Goal: Information Seeking & Learning: Learn about a topic

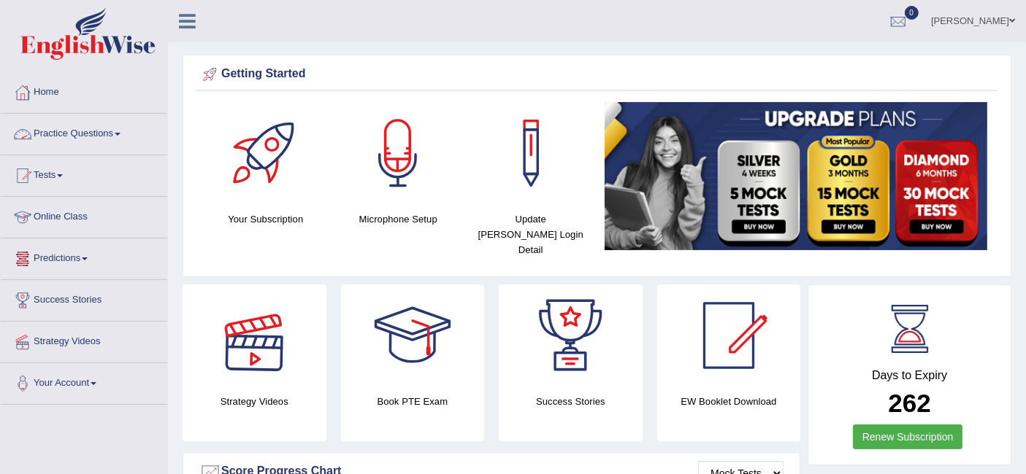
click at [106, 134] on link "Practice Questions" at bounding box center [84, 132] width 166 height 36
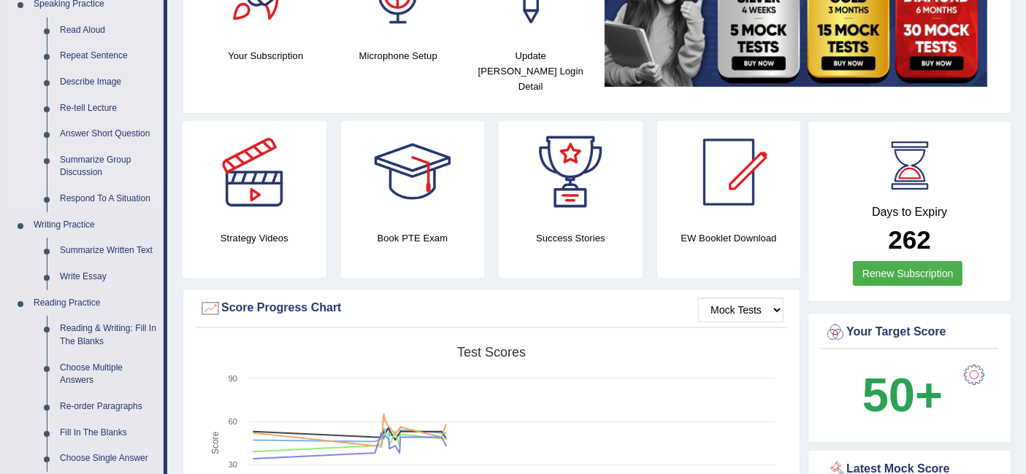
scroll to position [162, 0]
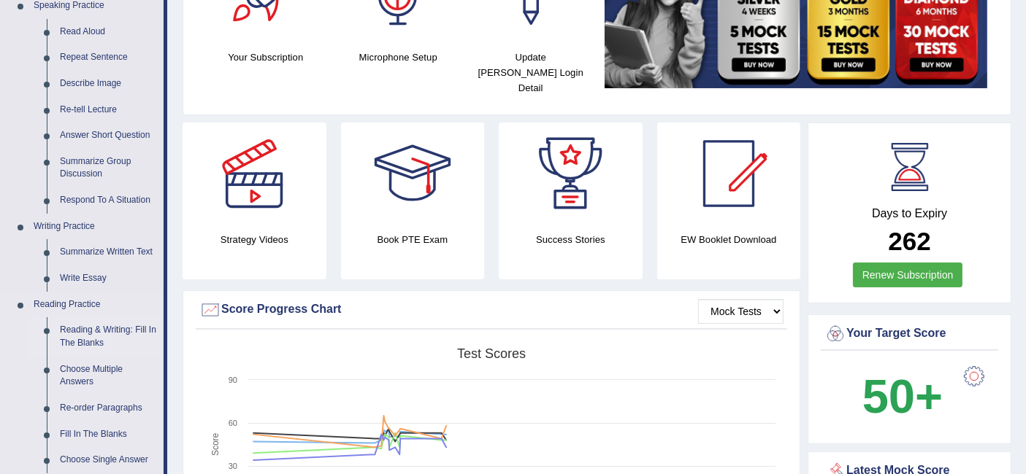
click at [82, 334] on link "Reading & Writing: Fill In The Blanks" at bounding box center [108, 337] width 110 height 39
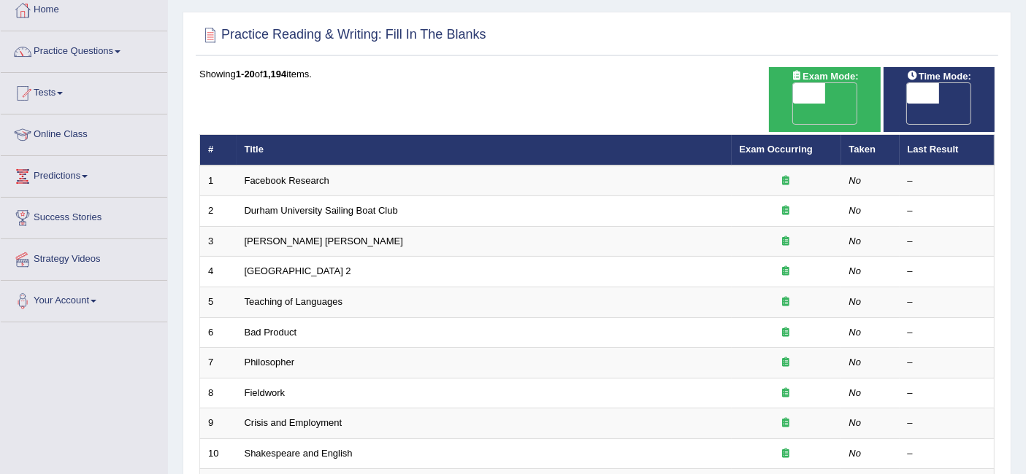
scroll to position [81, 0]
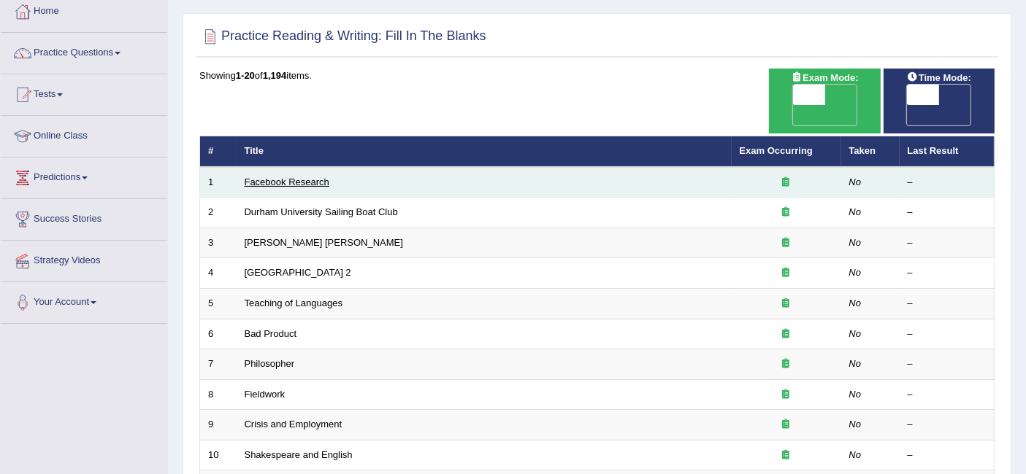
click at [288, 177] on link "Facebook Research" at bounding box center [287, 182] width 85 height 11
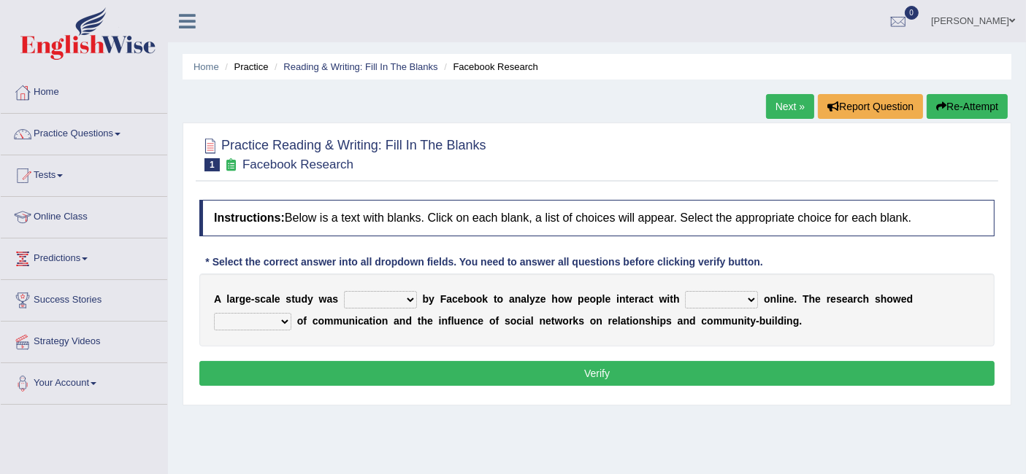
click at [404, 299] on select "surveyed had asked made" at bounding box center [380, 300] width 73 height 18
select select "made"
click at [344, 291] on select "surveyed had asked made" at bounding box center [380, 300] width 73 height 18
click at [747, 307] on div "A l a r g e - s c a l e s t u d y w a s surveyed had asked made b y F a c e b o…" at bounding box center [596, 310] width 795 height 73
click at [747, 298] on select "together all each other another" at bounding box center [721, 300] width 73 height 18
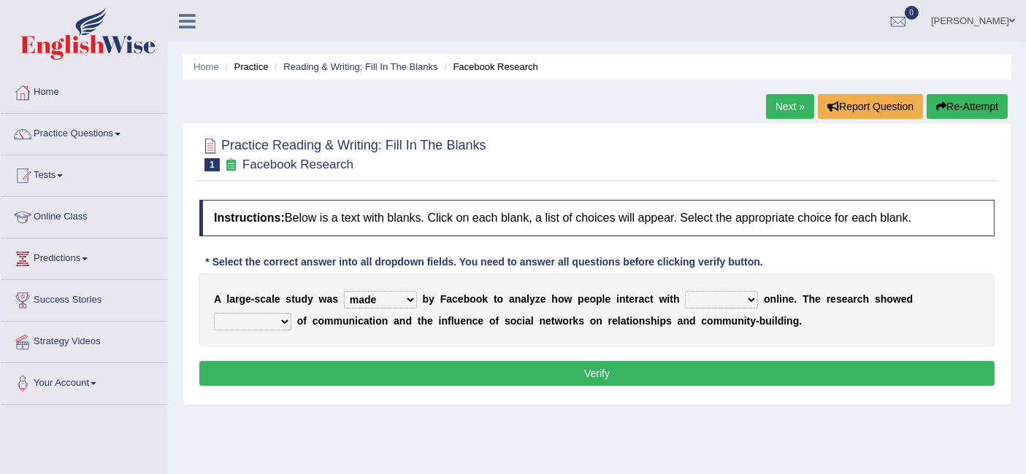
select select "each other"
click at [685, 291] on select "together all each other another" at bounding box center [721, 300] width 73 height 18
click at [275, 322] on select "advantages standards fellowships patterns" at bounding box center [252, 322] width 77 height 18
select select "patterns"
click at [214, 313] on select "advantages standards fellowships patterns" at bounding box center [252, 322] width 77 height 18
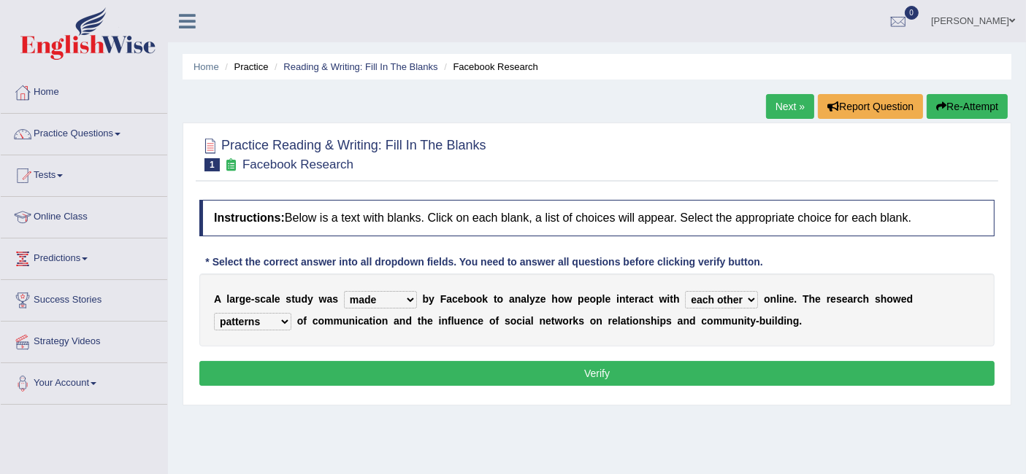
click at [438, 379] on button "Verify" at bounding box center [596, 373] width 795 height 25
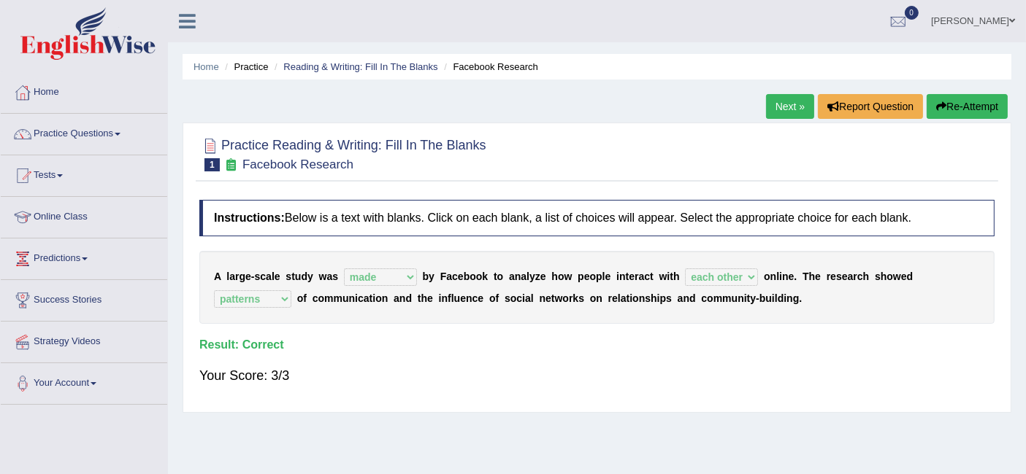
scroll to position [81, 0]
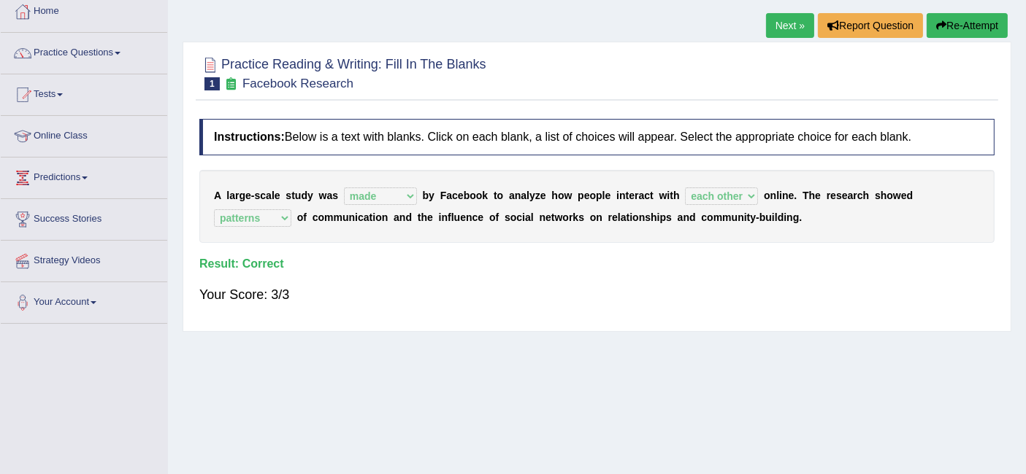
click at [792, 27] on link "Next »" at bounding box center [790, 25] width 48 height 25
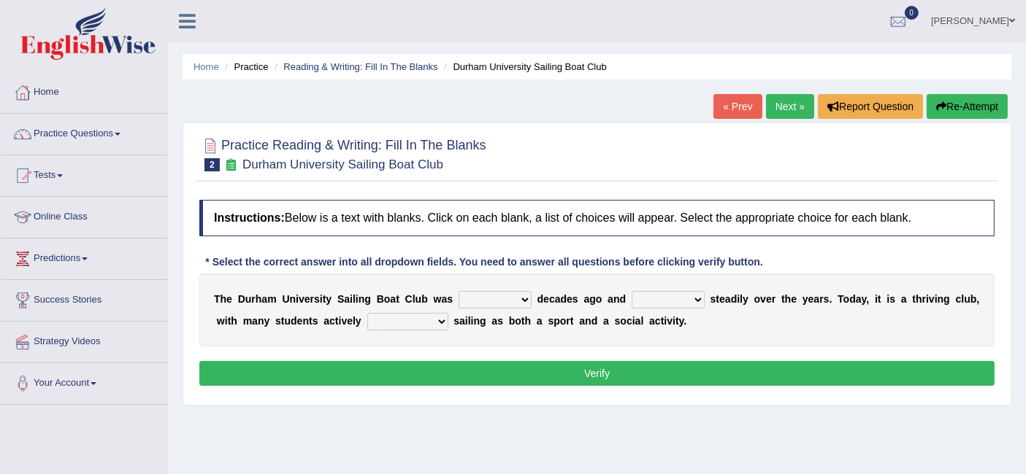
click at [521, 294] on select "found fund founded find" at bounding box center [494, 300] width 73 height 18
select select "founded"
click at [458, 291] on select "found fund founded find" at bounding box center [494, 300] width 73 height 18
click at [648, 303] on select "grow growing has grown grown" at bounding box center [667, 300] width 73 height 18
select select "growing"
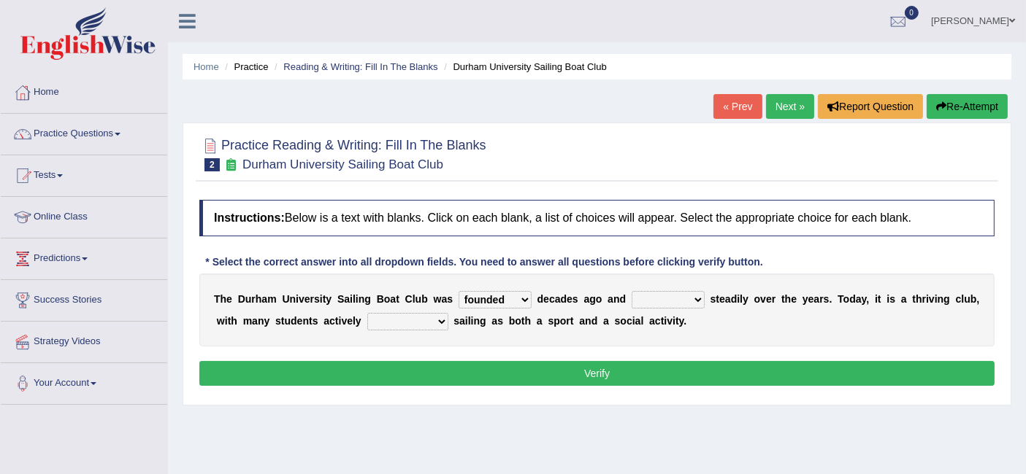
click at [631, 291] on select "grow growing has grown grown" at bounding box center [667, 300] width 73 height 18
click at [444, 322] on select "enjoy enjoyed are enjoying enjoying" at bounding box center [407, 322] width 81 height 18
click at [367, 313] on select "enjoy enjoyed are enjoying enjoying" at bounding box center [407, 322] width 81 height 18
click at [448, 323] on b at bounding box center [451, 321] width 6 height 12
click at [442, 322] on select "enjoy enjoyed are enjoying enjoying" at bounding box center [407, 322] width 81 height 18
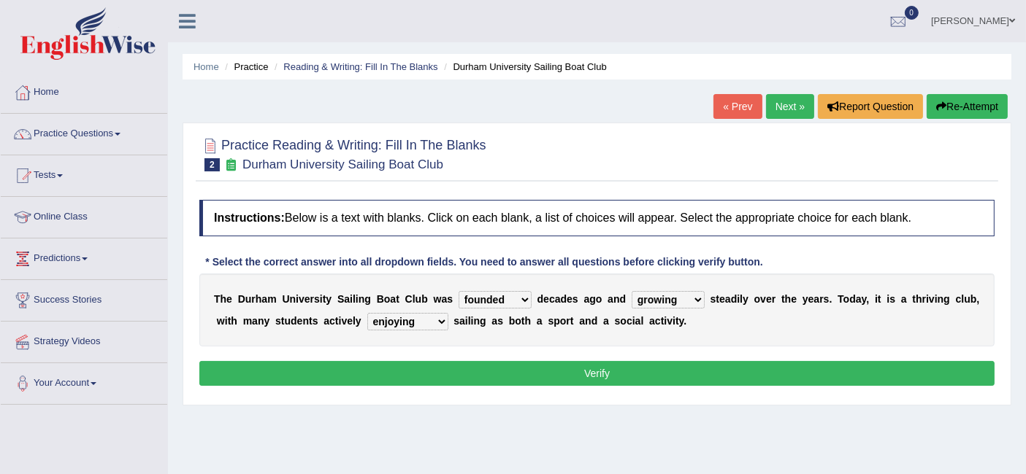
click at [367, 313] on select "enjoy enjoyed are enjoying enjoying" at bounding box center [407, 322] width 81 height 18
click at [521, 305] on select "found fund founded find" at bounding box center [494, 300] width 73 height 18
click at [458, 291] on select "found fund founded find" at bounding box center [494, 300] width 73 height 18
click at [431, 322] on select "enjoy enjoyed are enjoying enjoying" at bounding box center [407, 322] width 81 height 18
select select "enjoying"
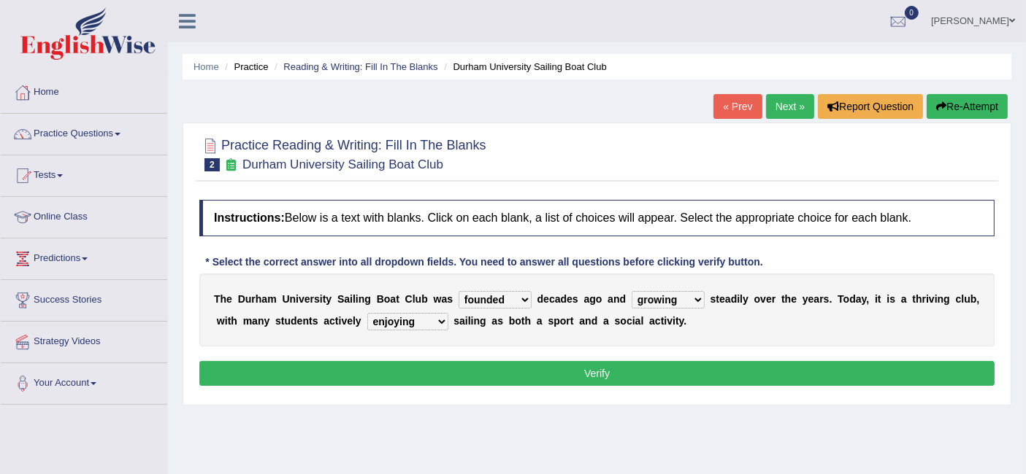
click at [367, 313] on select "enjoy enjoyed are enjoying enjoying" at bounding box center [407, 322] width 81 height 18
click at [434, 370] on button "Verify" at bounding box center [596, 373] width 795 height 25
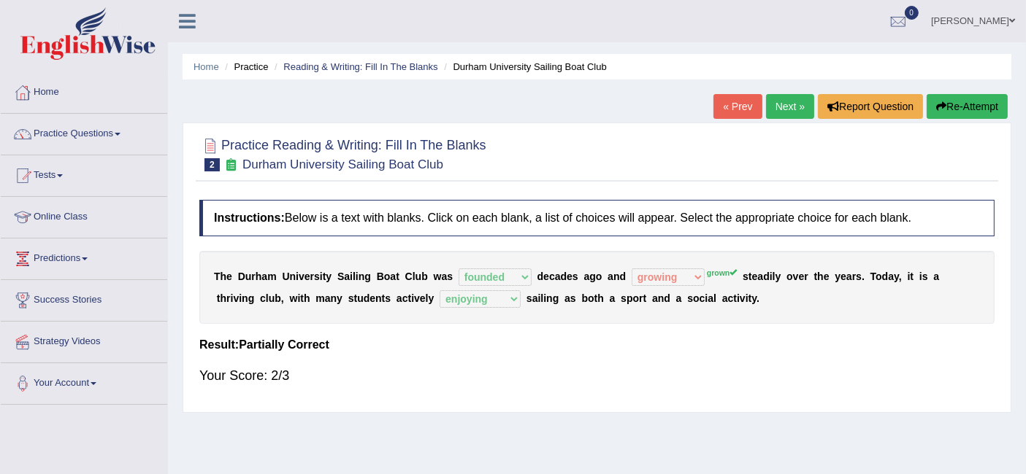
click at [783, 111] on link "Next »" at bounding box center [790, 106] width 48 height 25
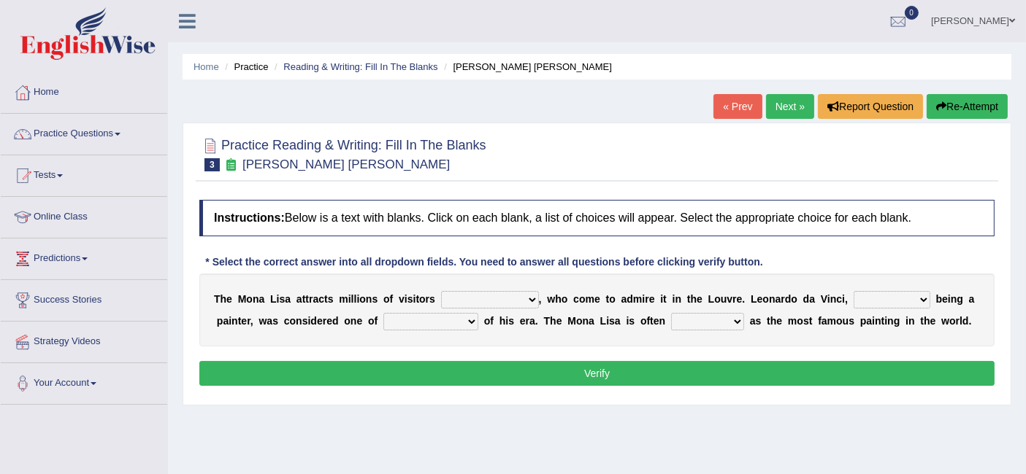
click at [528, 301] on select "around the year the all year all year round per year" at bounding box center [490, 300] width 98 height 18
select select "per year"
click at [441, 291] on select "around the year the all year all year round per year" at bounding box center [490, 300] width 98 height 18
click at [907, 293] on select "rather than as much as as well as as long as" at bounding box center [891, 300] width 77 height 18
select select "rather than"
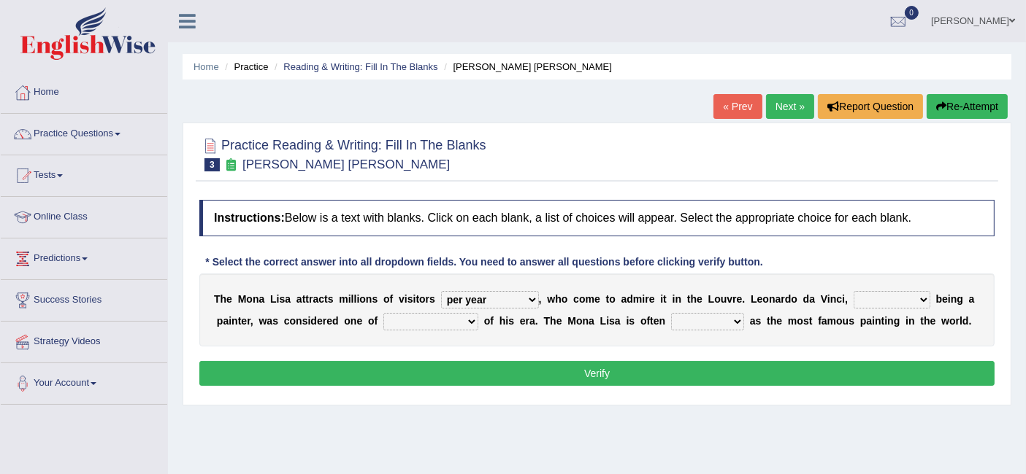
click at [853, 291] on select "rather than as much as as well as as long as" at bounding box center [891, 300] width 77 height 18
click at [469, 320] on select "better artists artist the better artist the best artists" at bounding box center [430, 322] width 95 height 18
select select "the better artist"
click at [383, 313] on select "better artists artist the better artist the best artists" at bounding box center [430, 322] width 95 height 18
click at [729, 320] on select "classified suggested predicted described" at bounding box center [707, 322] width 73 height 18
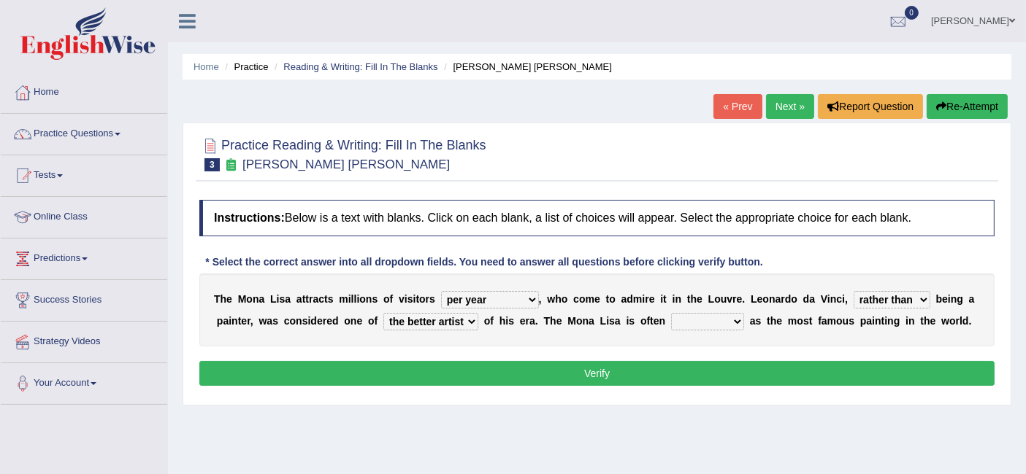
select select "described"
click at [671, 313] on select "classified suggested predicted described" at bounding box center [707, 322] width 73 height 18
click at [538, 369] on button "Verify" at bounding box center [596, 373] width 795 height 25
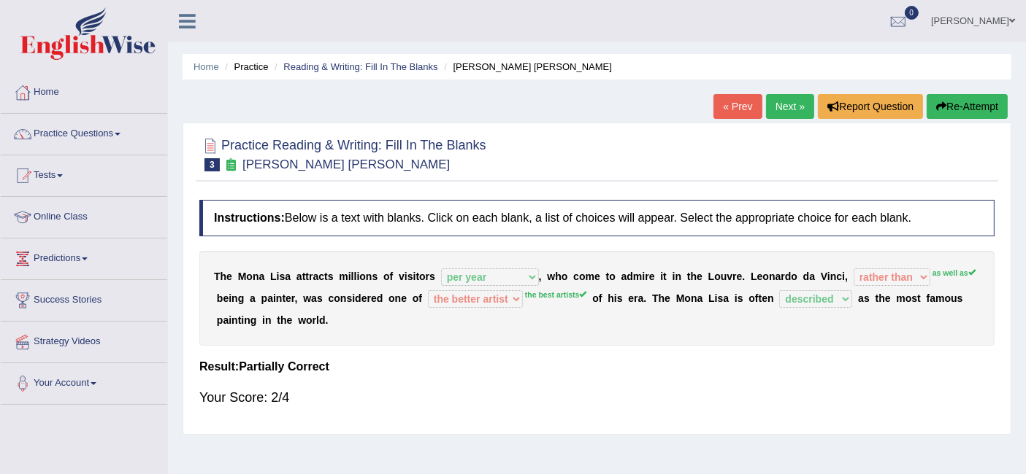
click at [787, 107] on link "Next »" at bounding box center [790, 106] width 48 height 25
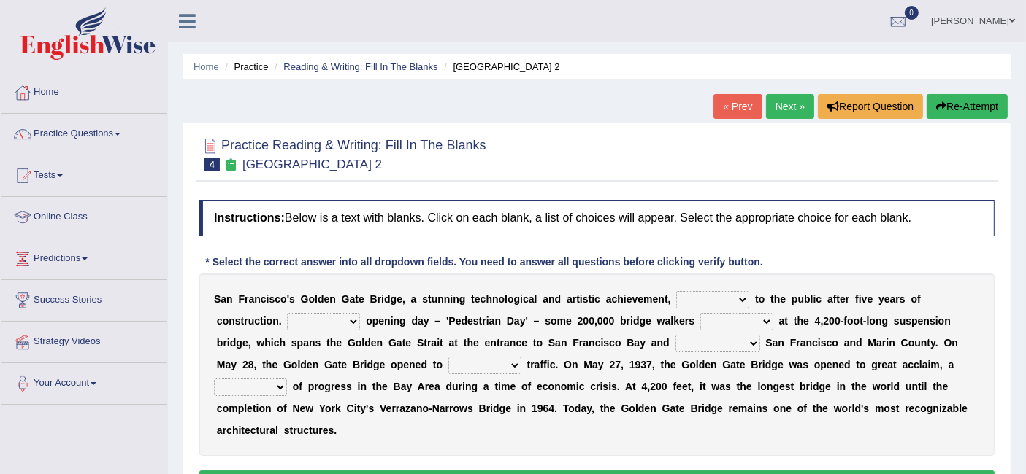
click at [717, 303] on select "opens closes appears equals" at bounding box center [712, 300] width 73 height 18
select select "opens"
click at [676, 291] on select "opens closes appears equals" at bounding box center [712, 300] width 73 height 18
click at [357, 324] on select "On During Since When" at bounding box center [323, 322] width 73 height 18
select select "On"
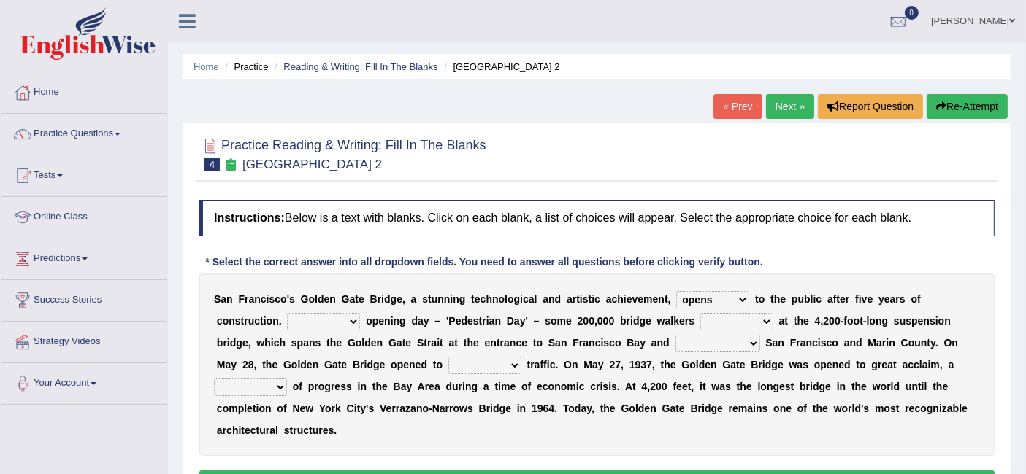
click at [287, 313] on select "On During Since When" at bounding box center [323, 322] width 73 height 18
click at [357, 322] on select "On During Since When" at bounding box center [323, 322] width 73 height 18
click at [389, 442] on div "S a n F r a n c i s c o ' s G o l d e n G a t e B r i d g e , a s t u n n i n g…" at bounding box center [596, 365] width 795 height 182
click at [736, 318] on select "stationed looked marveled laughed" at bounding box center [736, 322] width 73 height 18
select select "marveled"
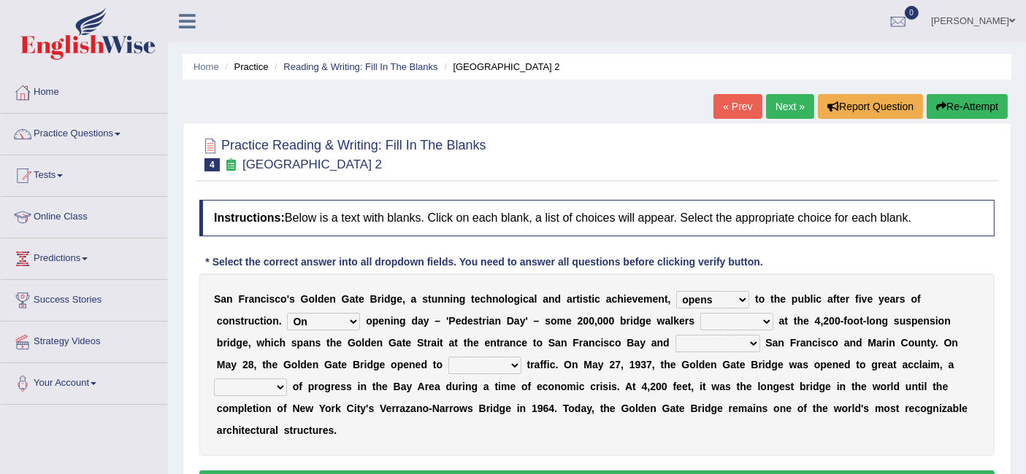
click at [700, 313] on select "stationed looked marveled laughed" at bounding box center [736, 322] width 73 height 18
click at [761, 318] on select "stationed looked marveled laughed" at bounding box center [736, 322] width 73 height 18
click at [700, 313] on select "stationed looked marveled laughed" at bounding box center [736, 322] width 73 height 18
click at [712, 343] on select "separates connects channels differentiates" at bounding box center [717, 344] width 85 height 18
select select "connects"
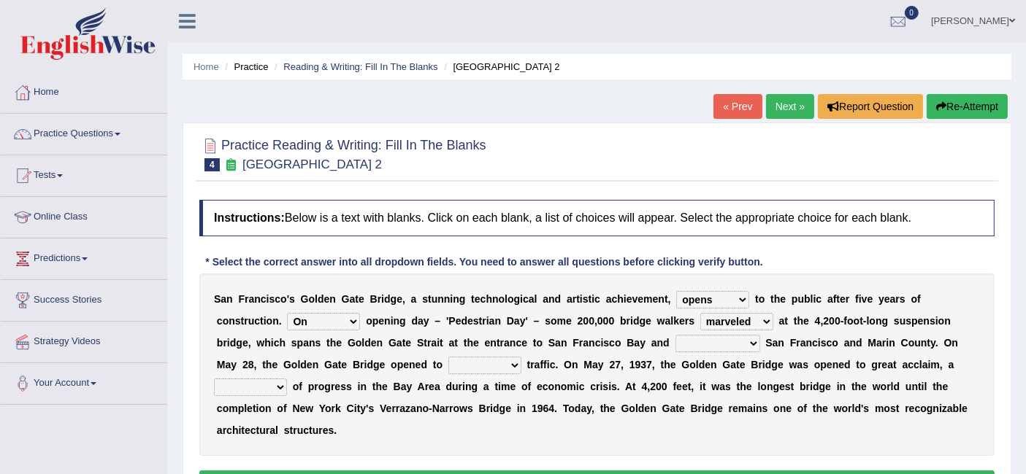
click at [675, 335] on select "separates connects channels differentiates" at bounding box center [717, 344] width 85 height 18
click at [488, 367] on select "aquatic vehicular airborne watertight" at bounding box center [484, 366] width 73 height 18
select select "vehicular"
click at [448, 357] on select "aquatic vehicular airborne watertight" at bounding box center [484, 366] width 73 height 18
click at [509, 370] on select "aquatic vehicular airborne watertight" at bounding box center [484, 366] width 73 height 18
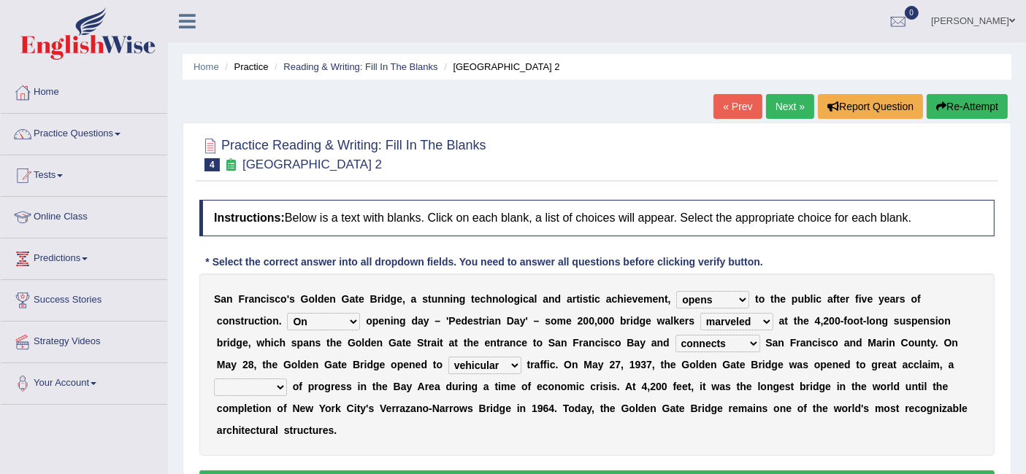
click at [448, 357] on select "aquatic vehicular airborne watertight" at bounding box center [484, 366] width 73 height 18
click at [277, 388] on select "denial symbol technique yield" at bounding box center [250, 388] width 73 height 18
select select "symbol"
click at [214, 379] on select "denial symbol technique yield" at bounding box center [250, 388] width 73 height 18
click at [273, 385] on select "denial symbol technique yield" at bounding box center [250, 388] width 73 height 18
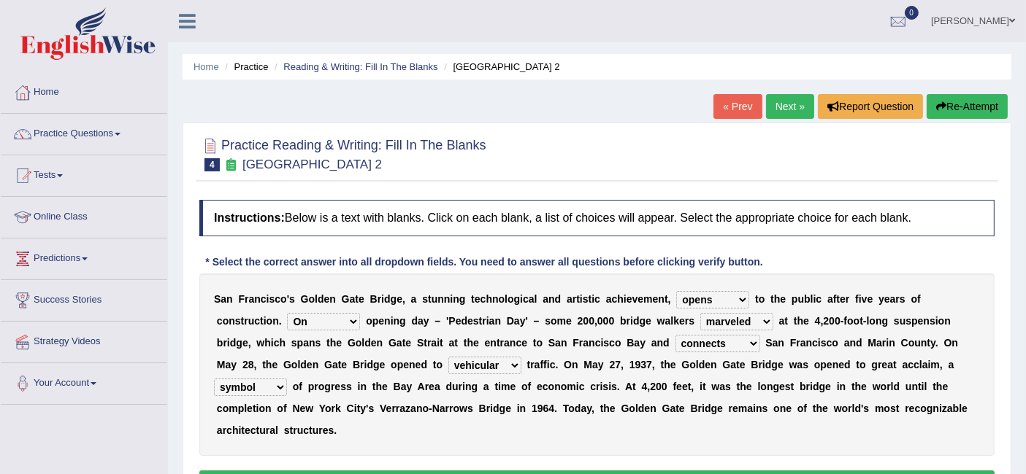
click at [371, 425] on div "S a n F r a n c i s c o ' s G o l d e n G a t e B r i d g e , a s t u n n i n g…" at bounding box center [596, 365] width 795 height 182
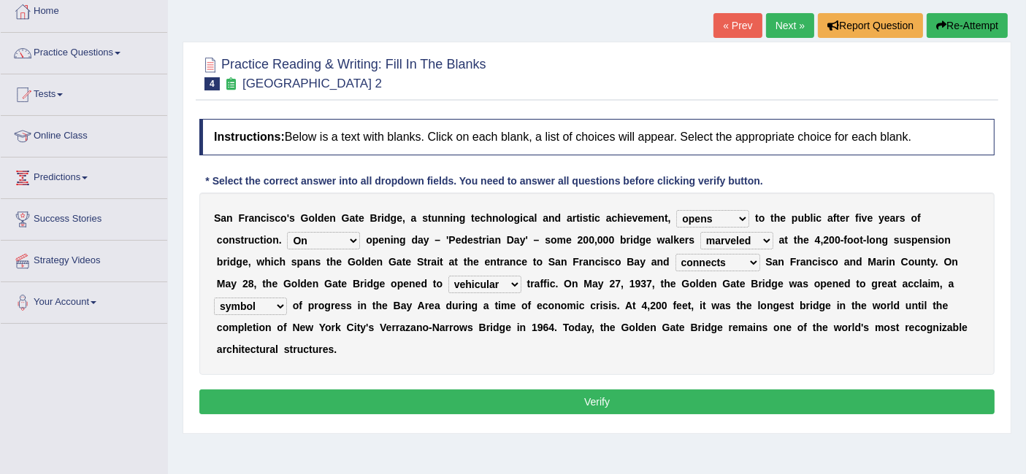
click at [392, 399] on button "Verify" at bounding box center [596, 402] width 795 height 25
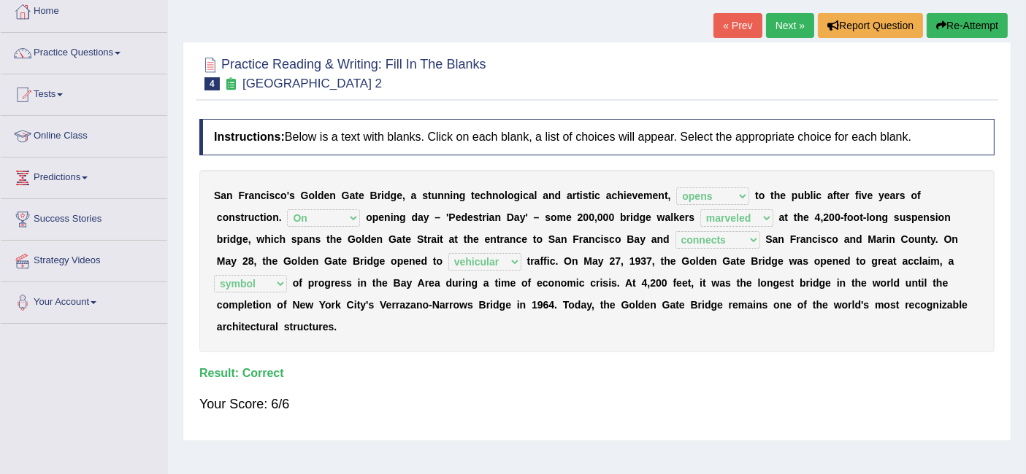
click at [788, 23] on link "Next »" at bounding box center [790, 25] width 48 height 25
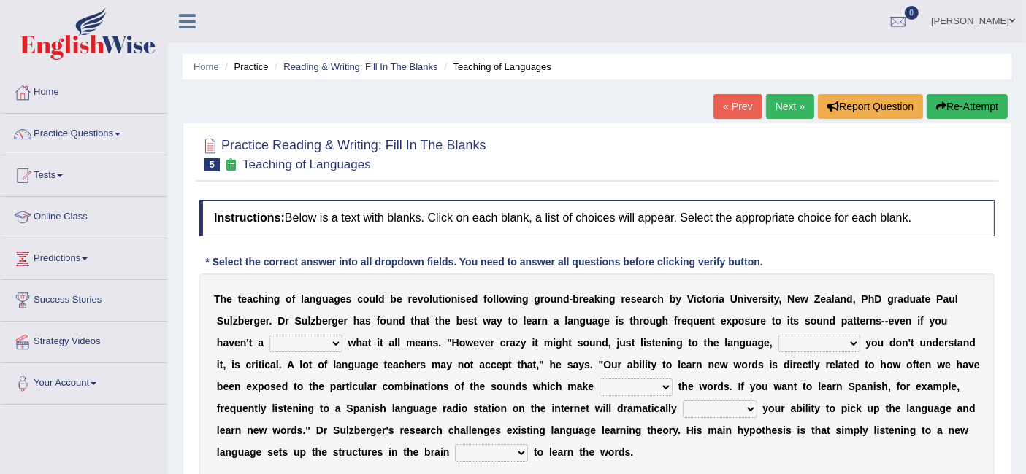
click at [320, 345] on select "dew claw clue due" at bounding box center [305, 344] width 73 height 18
select select "clue"
click at [269, 335] on select "dew claw clue due" at bounding box center [305, 344] width 73 height 18
click at [849, 345] on select "but also all together even though if so" at bounding box center [819, 344] width 82 height 18
select select "even though"
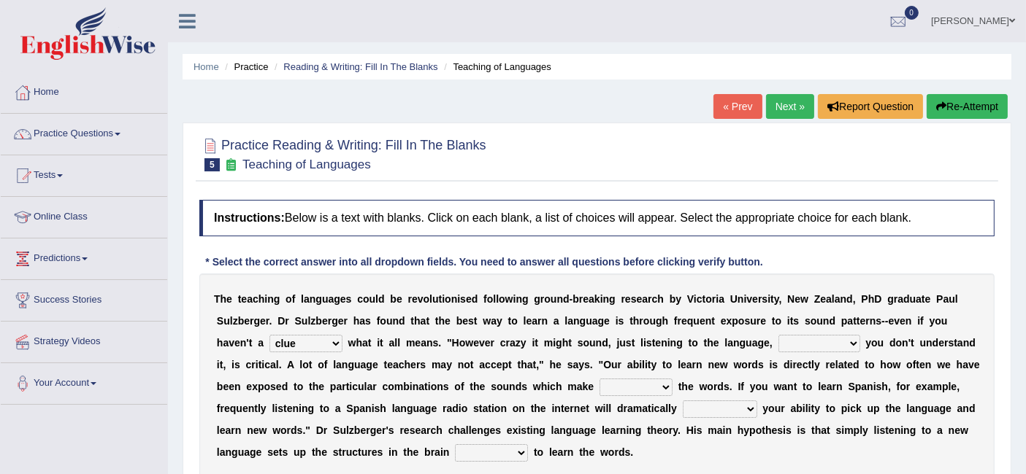
click at [778, 335] on select "but also all together even though if so" at bounding box center [819, 344] width 82 height 18
click at [847, 345] on select "but also all together even though if so" at bounding box center [819, 344] width 82 height 18
click at [778, 335] on select "but also all together even though if so" at bounding box center [819, 344] width 82 height 18
click at [663, 385] on select "down up of on" at bounding box center [635, 388] width 73 height 18
select select "of"
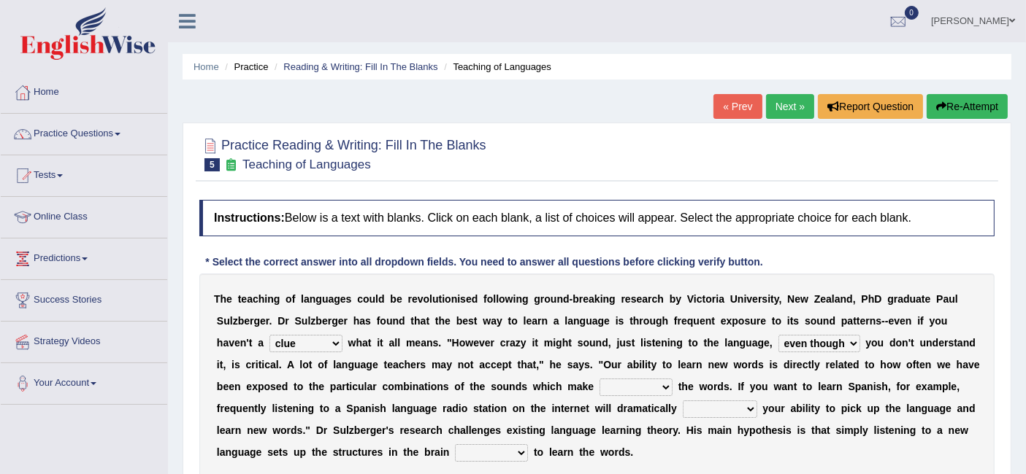
click at [599, 379] on select "down up of on" at bounding box center [635, 388] width 73 height 18
click at [728, 408] on select "evaluate exaggerate describe boost" at bounding box center [720, 410] width 74 height 18
select select "boost"
click at [683, 401] on select "evaluate exaggerate describe boost" at bounding box center [720, 410] width 74 height 18
click at [499, 453] on select "requiring required directed to require" at bounding box center [491, 454] width 73 height 18
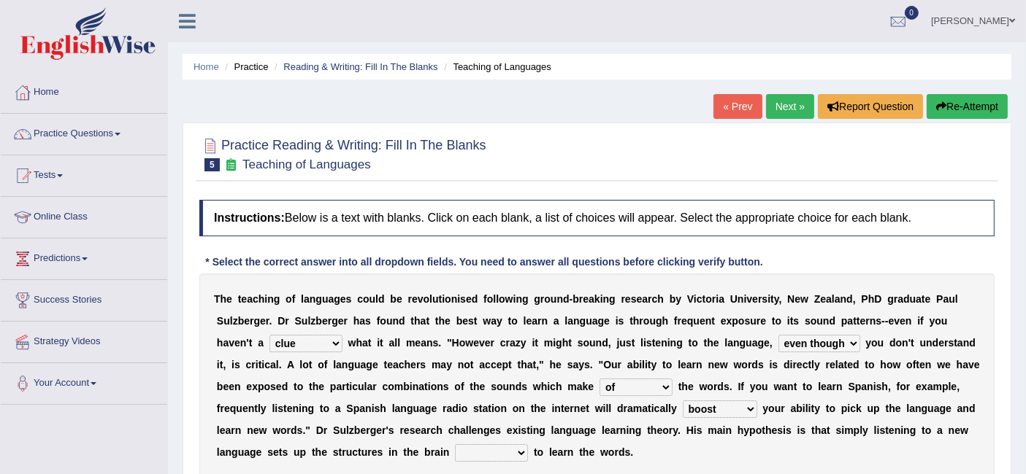
select select "directed"
click at [455, 445] on select "requiring required directed to require" at bounding box center [491, 454] width 73 height 18
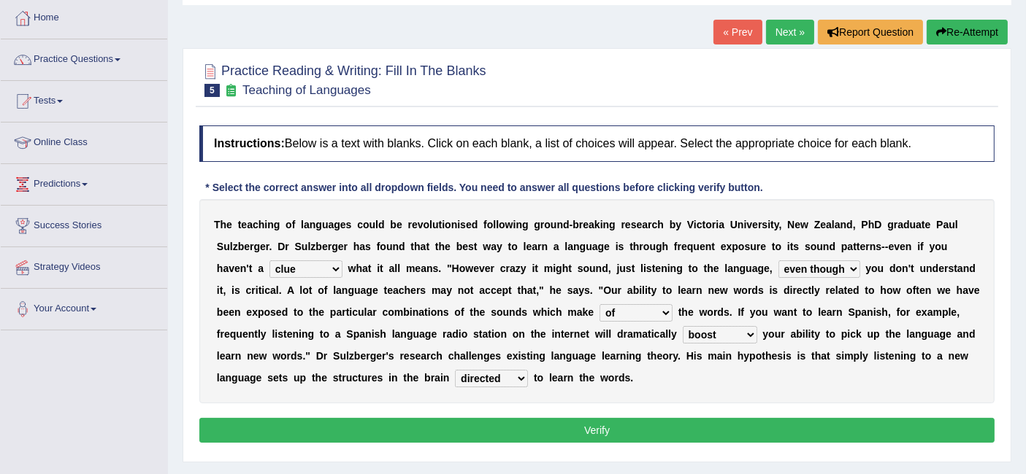
scroll to position [162, 0]
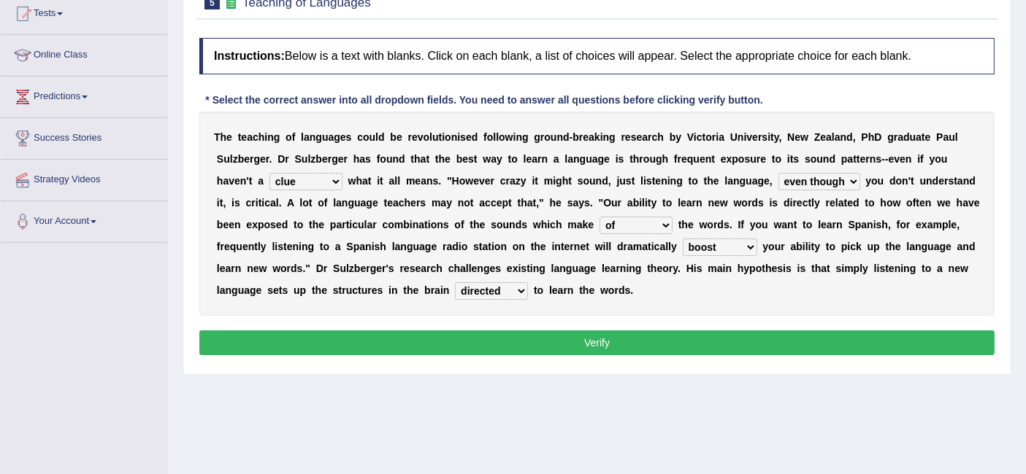
click at [539, 343] on button "Verify" at bounding box center [596, 343] width 795 height 25
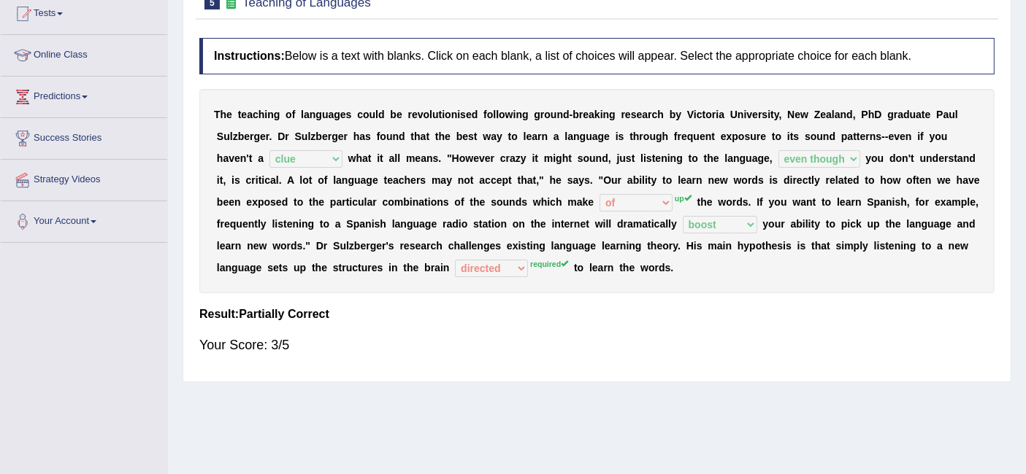
scroll to position [0, 0]
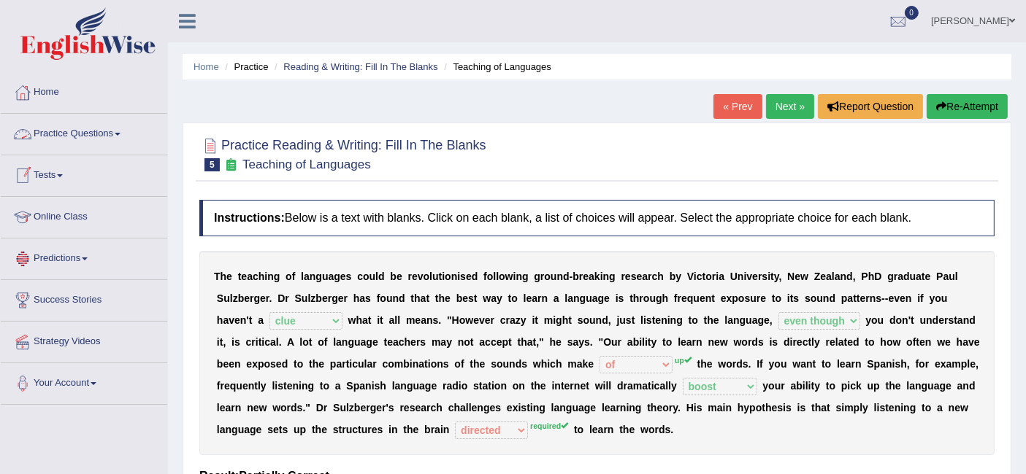
click at [88, 145] on link "Practice Questions" at bounding box center [84, 132] width 166 height 36
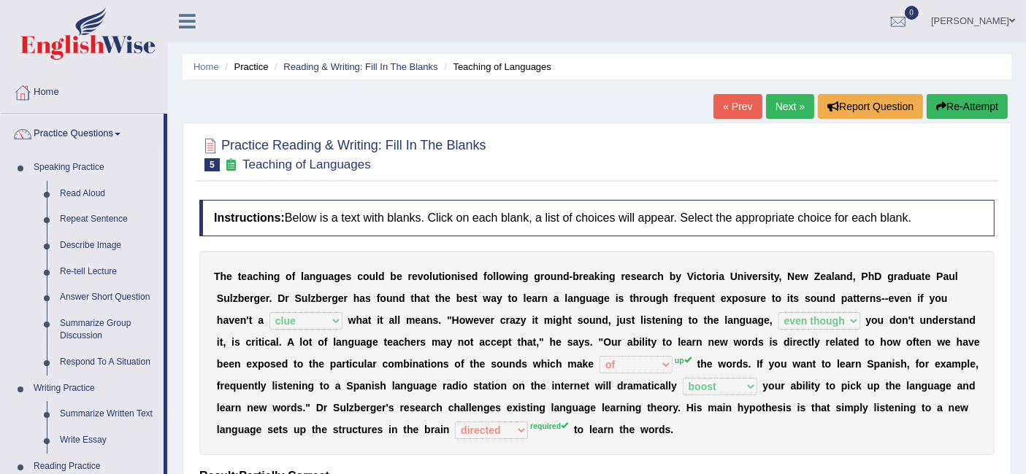
click at [783, 105] on link "Next »" at bounding box center [790, 106] width 48 height 25
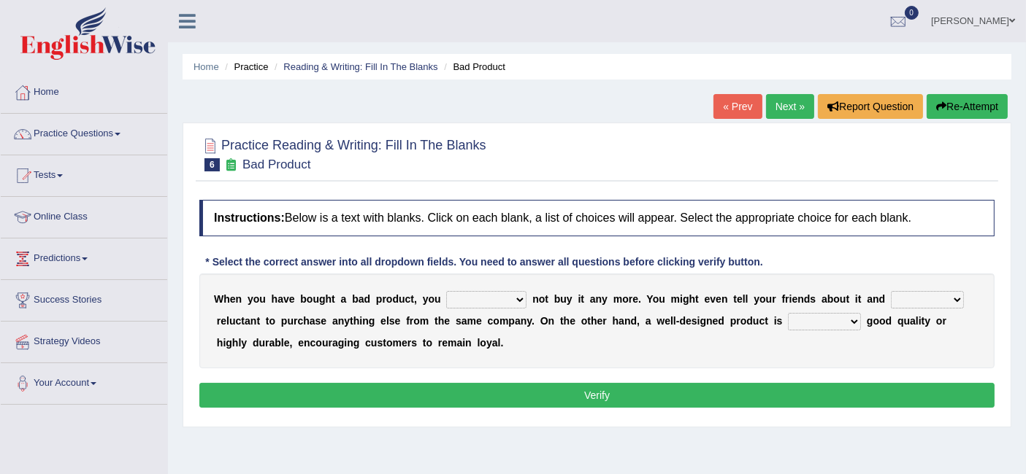
click at [515, 299] on select "would have should have should" at bounding box center [486, 300] width 80 height 18
select select "would"
click at [446, 291] on select "would have should have should" at bounding box center [486, 300] width 80 height 18
click at [940, 295] on select "is are be being" at bounding box center [927, 300] width 73 height 18
click at [816, 318] on select "both also neither either" at bounding box center [824, 322] width 73 height 18
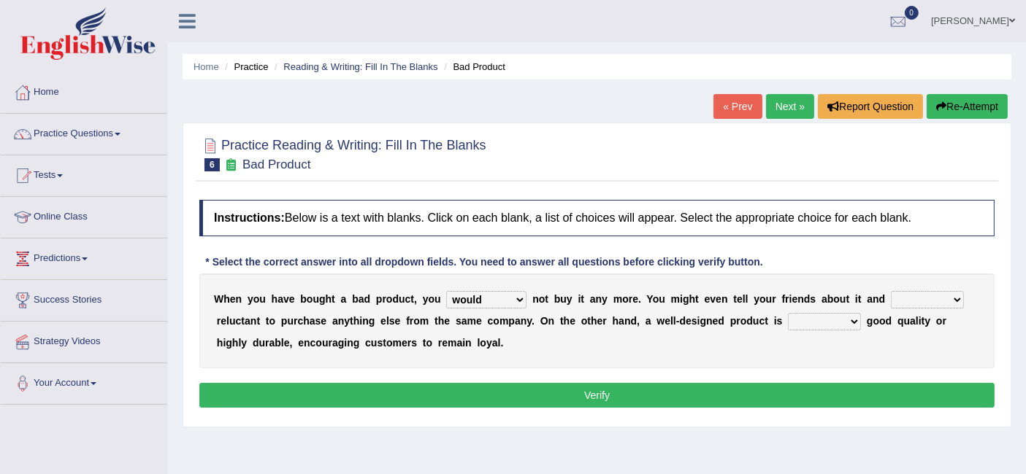
select select "also"
click at [788, 313] on select "both also neither either" at bounding box center [824, 322] width 73 height 18
click at [899, 301] on select "is are be being" at bounding box center [927, 300] width 73 height 18
select select "being"
click at [891, 291] on select "is are be being" at bounding box center [927, 300] width 73 height 18
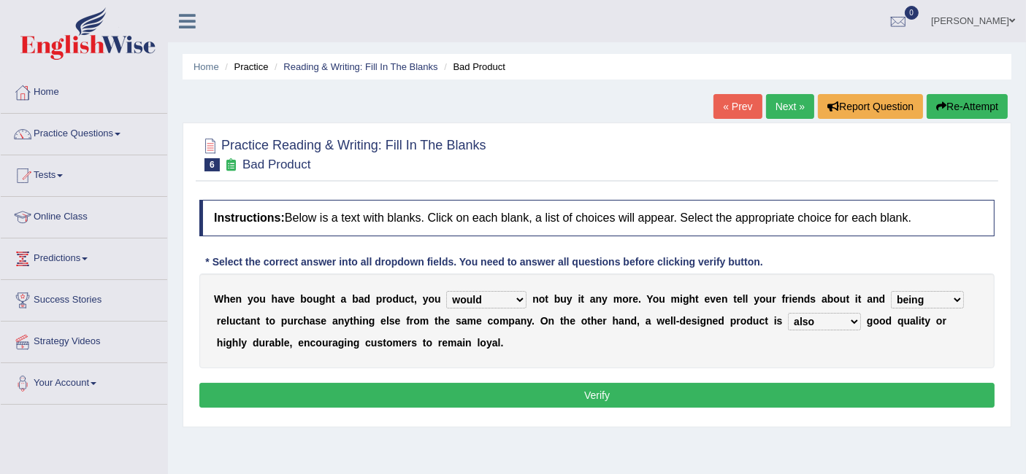
click at [623, 388] on button "Verify" at bounding box center [596, 395] width 795 height 25
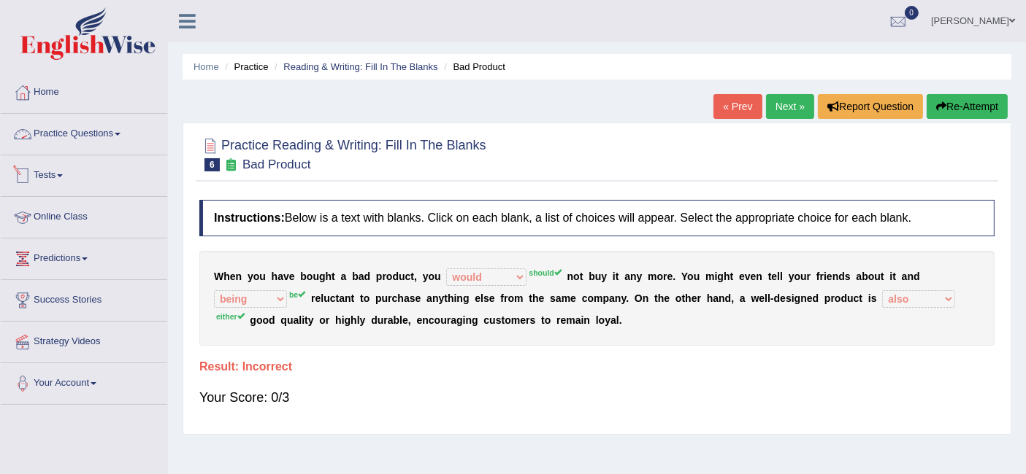
click at [68, 136] on link "Practice Questions" at bounding box center [84, 132] width 166 height 36
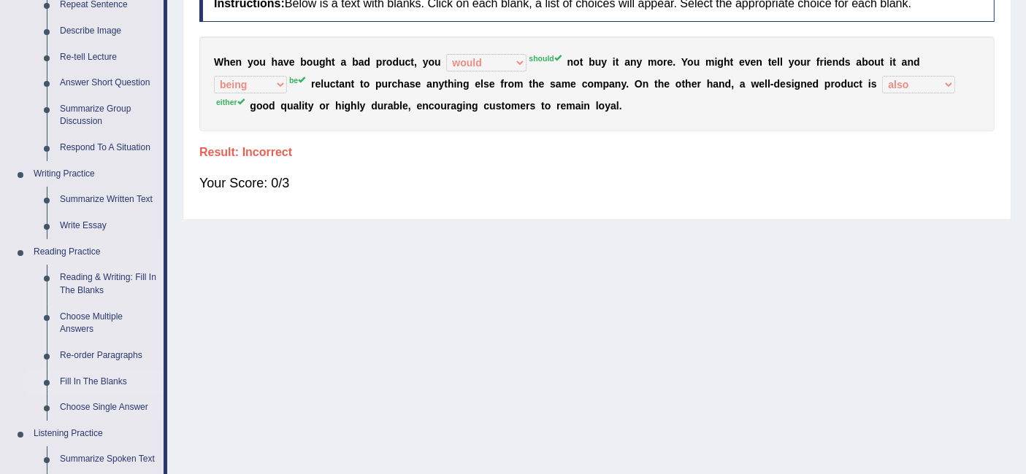
scroll to position [243, 0]
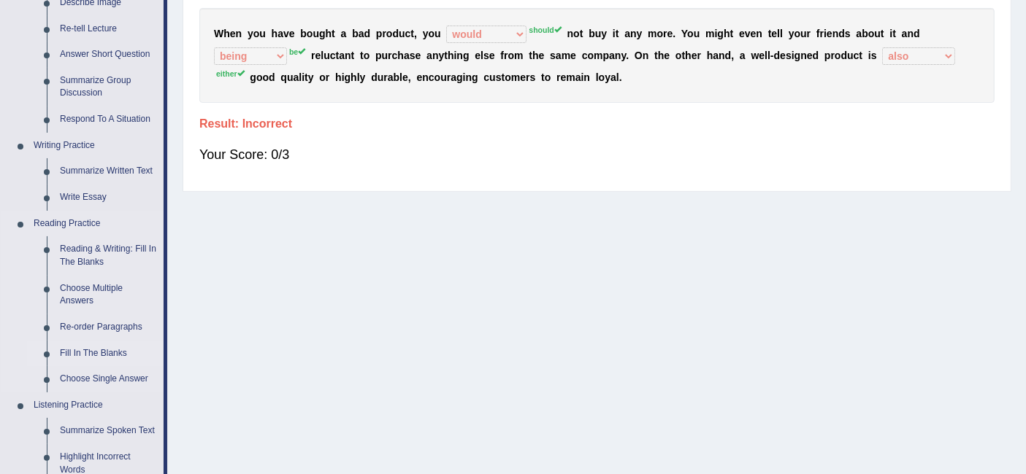
click at [112, 345] on link "Fill In The Blanks" at bounding box center [108, 354] width 110 height 26
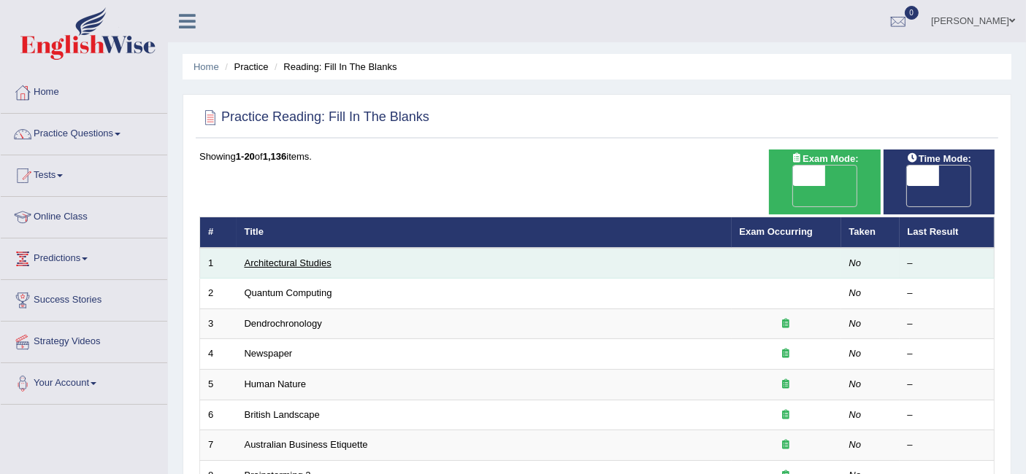
click at [301, 258] on link "Architectural Studies" at bounding box center [288, 263] width 87 height 11
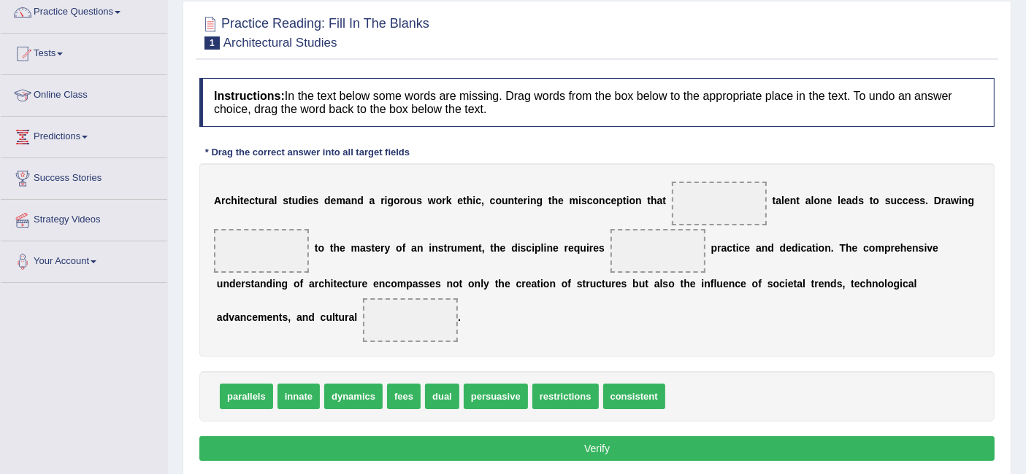
scroll to position [162, 0]
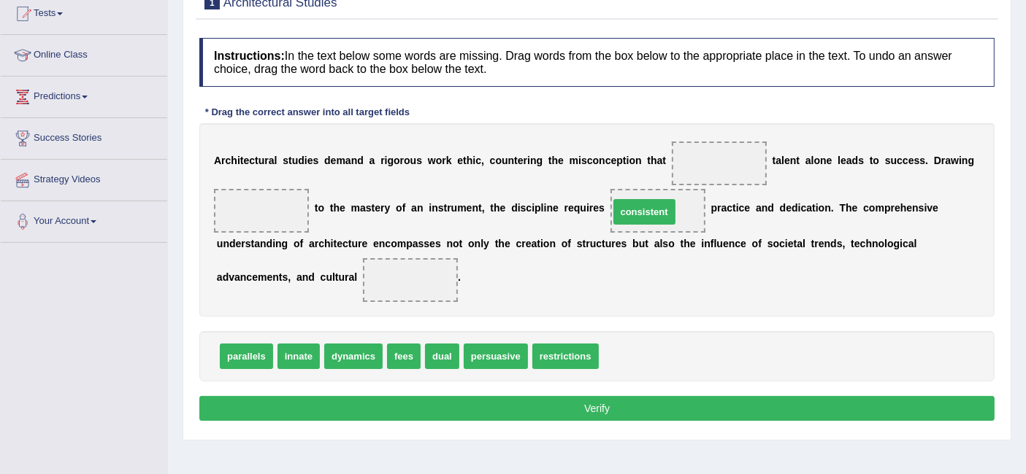
drag, startPoint x: 632, startPoint y: 356, endPoint x: 642, endPoint y: 212, distance: 144.9
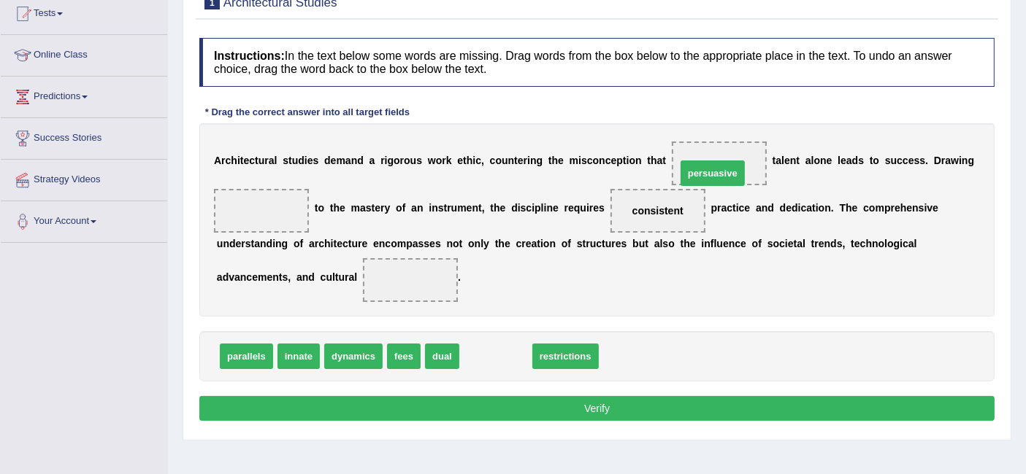
drag, startPoint x: 511, startPoint y: 358, endPoint x: 728, endPoint y: 174, distance: 283.8
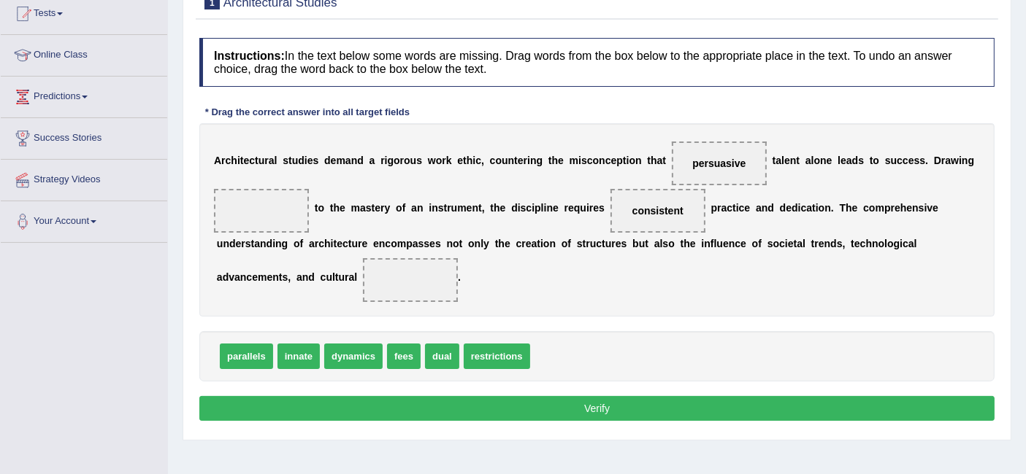
click at [496, 358] on span "restrictions" at bounding box center [497, 357] width 66 height 26
drag, startPoint x: 496, startPoint y: 358, endPoint x: 258, endPoint y: 230, distance: 270.1
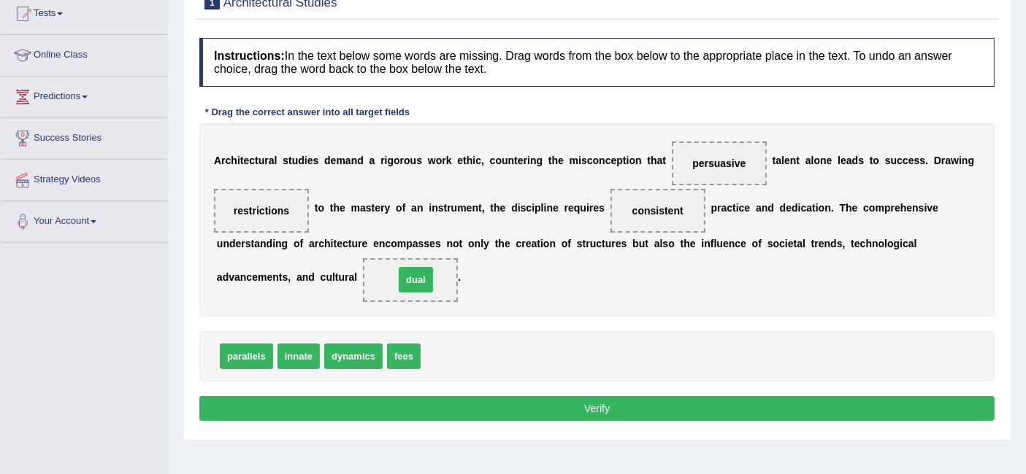
drag, startPoint x: 445, startPoint y: 361, endPoint x: 418, endPoint y: 285, distance: 81.0
click at [430, 280] on span "dual" at bounding box center [410, 280] width 95 height 44
drag, startPoint x: 419, startPoint y: 278, endPoint x: 438, endPoint y: 370, distance: 93.9
drag, startPoint x: 292, startPoint y: 354, endPoint x: 422, endPoint y: 268, distance: 155.9
click at [532, 405] on button "Verify" at bounding box center [596, 408] width 795 height 25
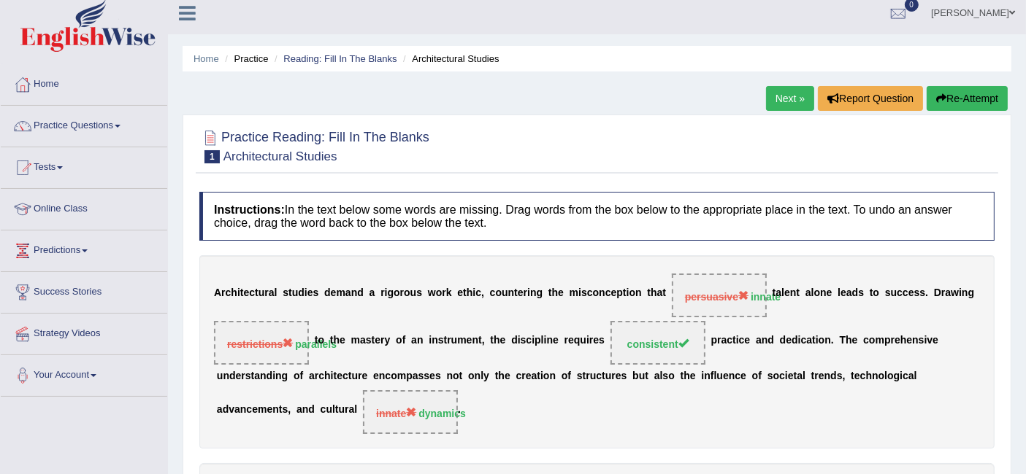
scroll to position [0, 0]
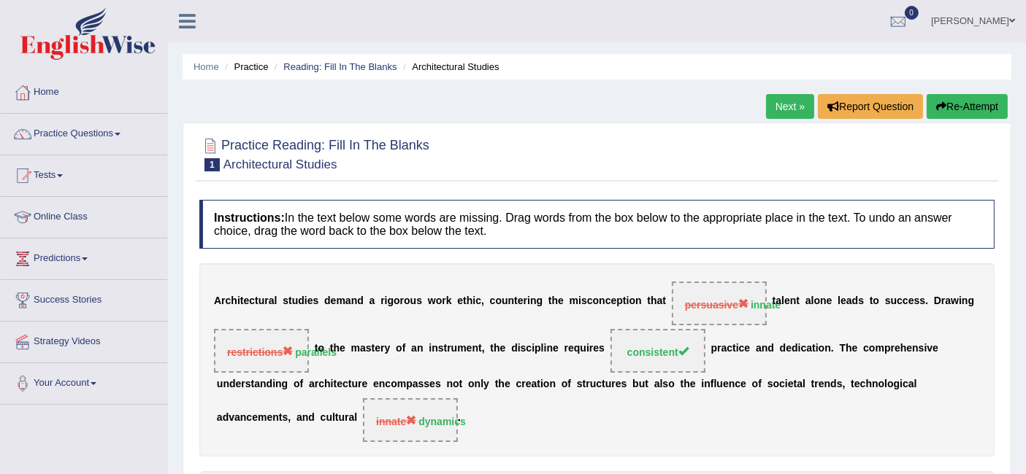
click at [791, 109] on link "Next »" at bounding box center [790, 106] width 48 height 25
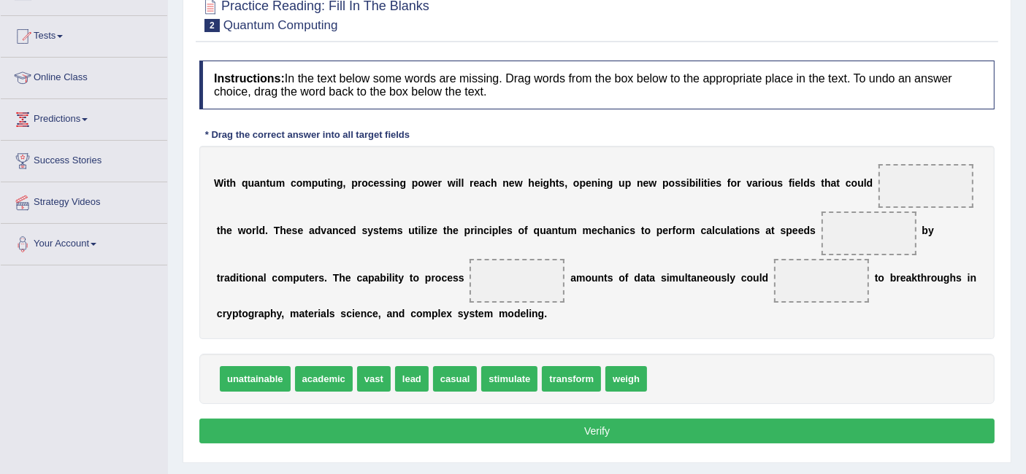
scroll to position [162, 0]
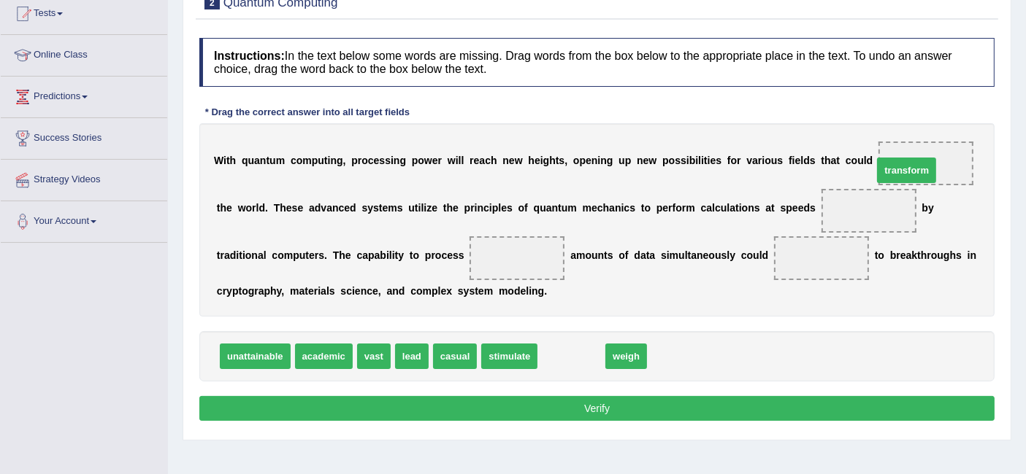
drag, startPoint x: 557, startPoint y: 352, endPoint x: 892, endPoint y: 166, distance: 383.3
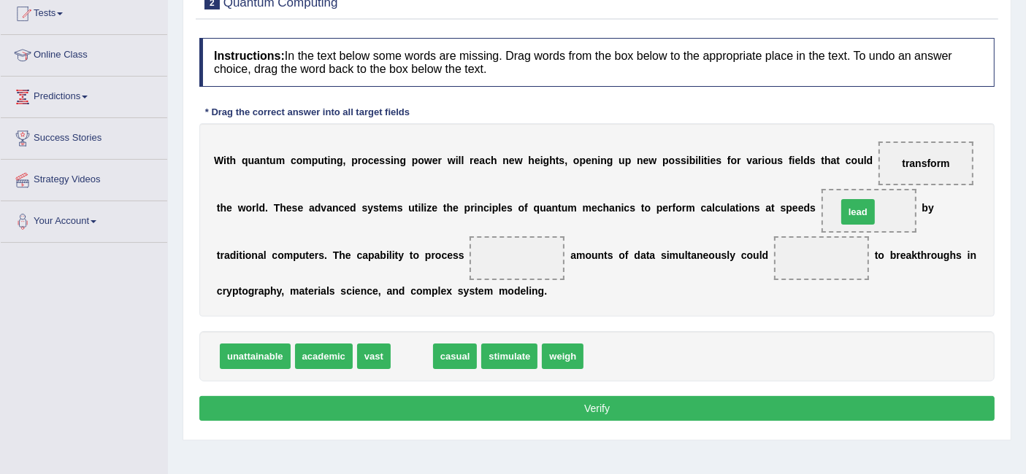
drag, startPoint x: 407, startPoint y: 356, endPoint x: 853, endPoint y: 212, distance: 468.8
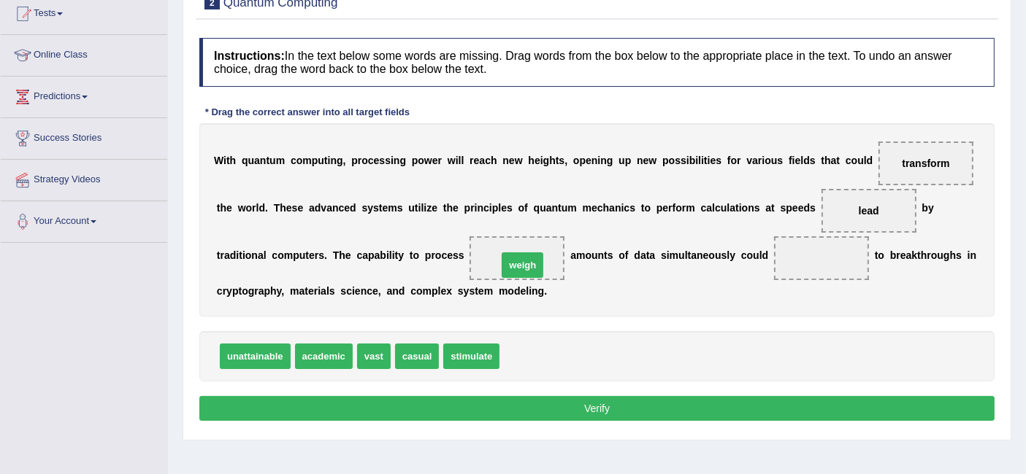
drag, startPoint x: 521, startPoint y: 351, endPoint x: 519, endPoint y: 261, distance: 90.5
drag, startPoint x: 866, startPoint y: 228, endPoint x: 813, endPoint y: 261, distance: 63.0
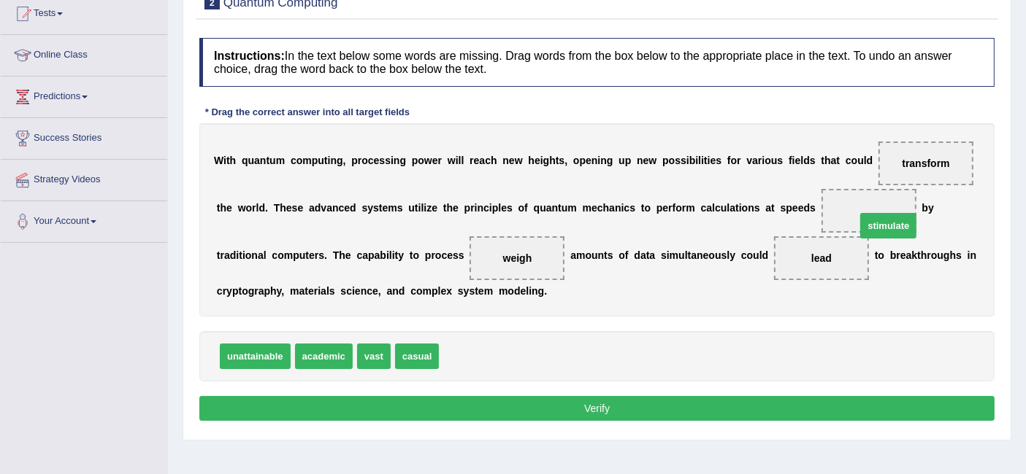
drag, startPoint x: 469, startPoint y: 355, endPoint x: 885, endPoint y: 223, distance: 437.0
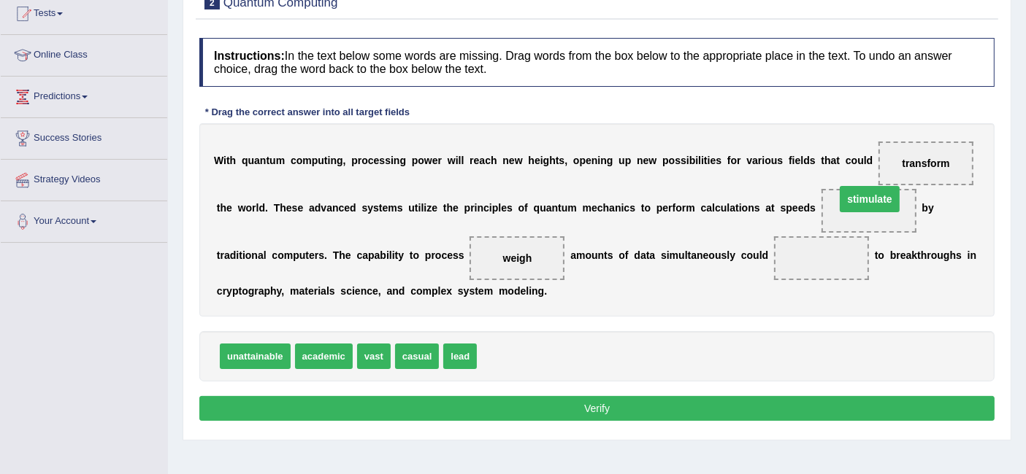
drag, startPoint x: 828, startPoint y: 258, endPoint x: 876, endPoint y: 198, distance: 76.8
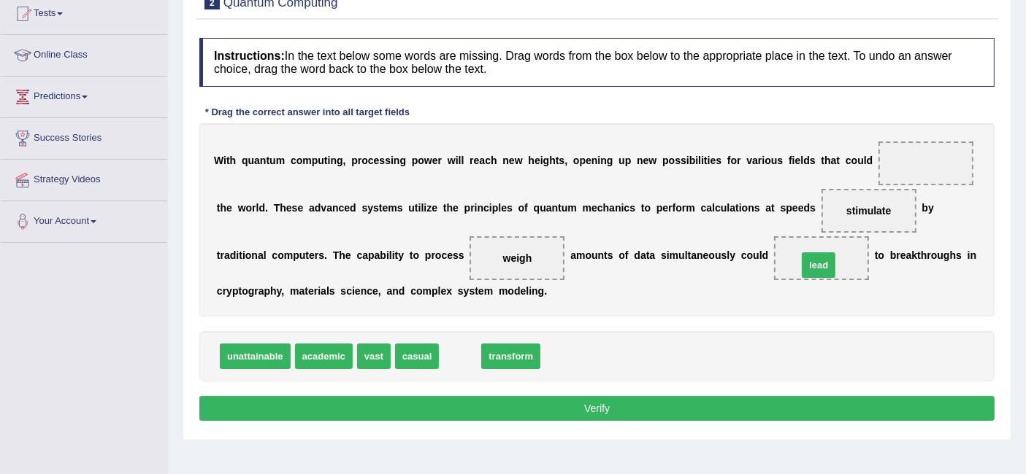
drag, startPoint x: 463, startPoint y: 353, endPoint x: 821, endPoint y: 263, distance: 369.7
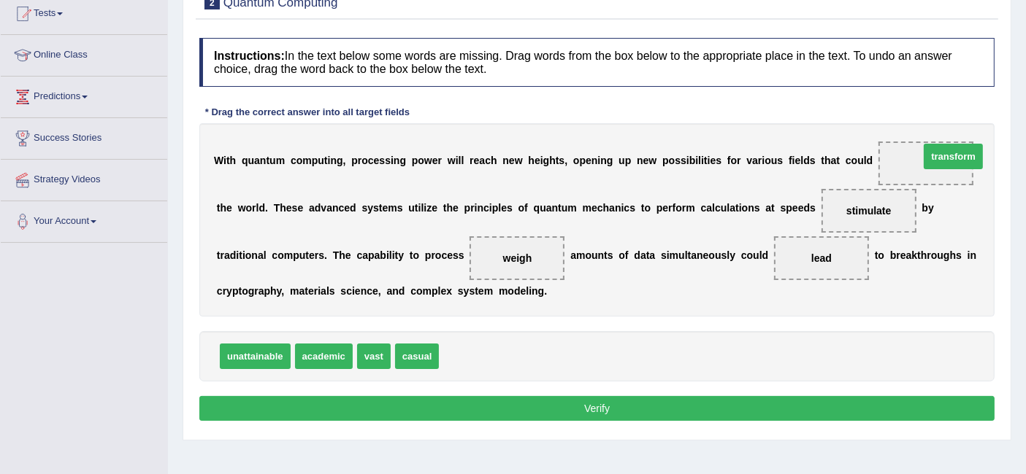
drag, startPoint x: 469, startPoint y: 358, endPoint x: 949, endPoint y: 157, distance: 520.6
click at [483, 404] on button "Verify" at bounding box center [596, 408] width 795 height 25
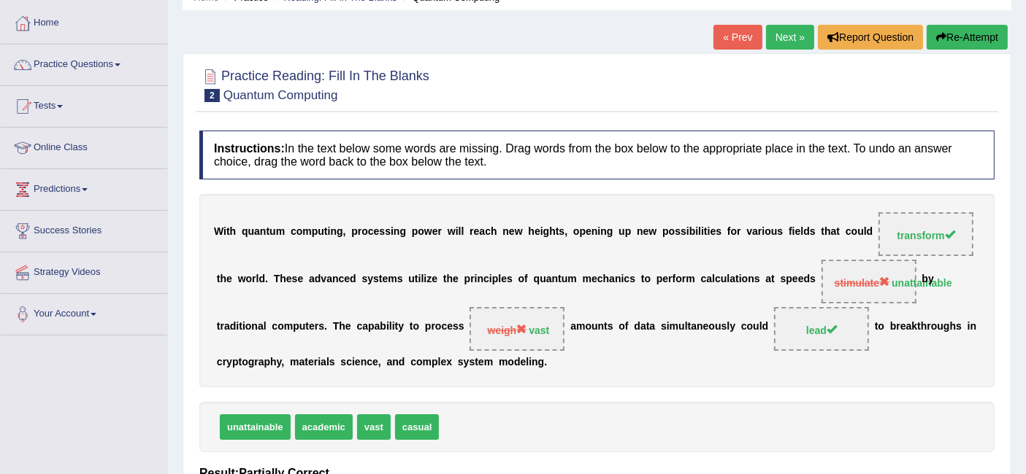
scroll to position [0, 0]
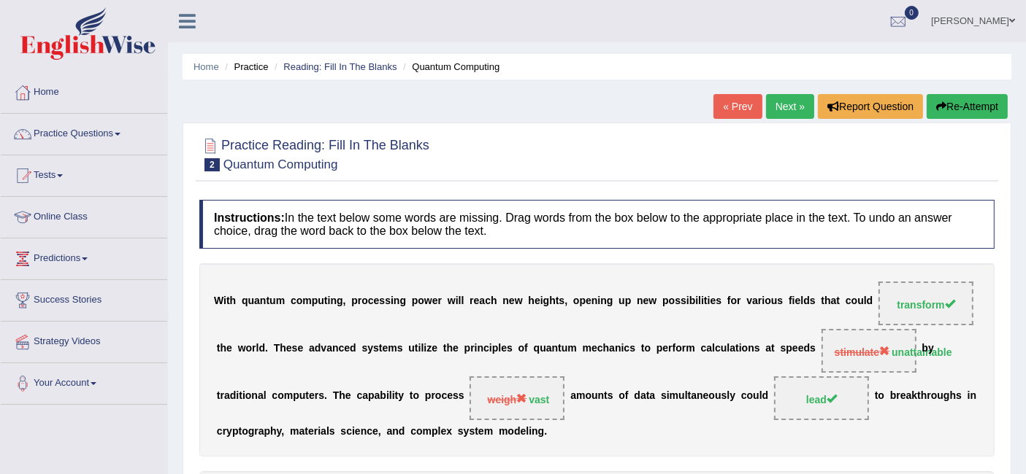
click at [787, 106] on link "Next »" at bounding box center [790, 106] width 48 height 25
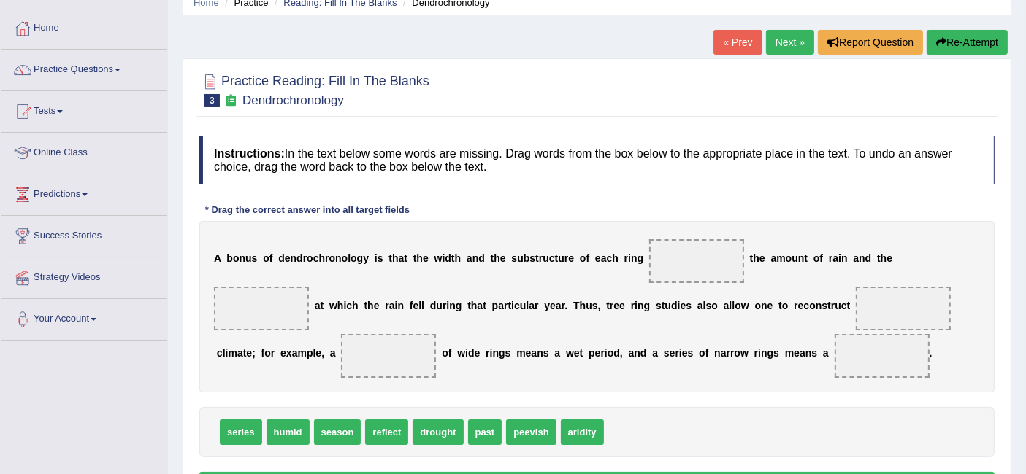
scroll to position [162, 0]
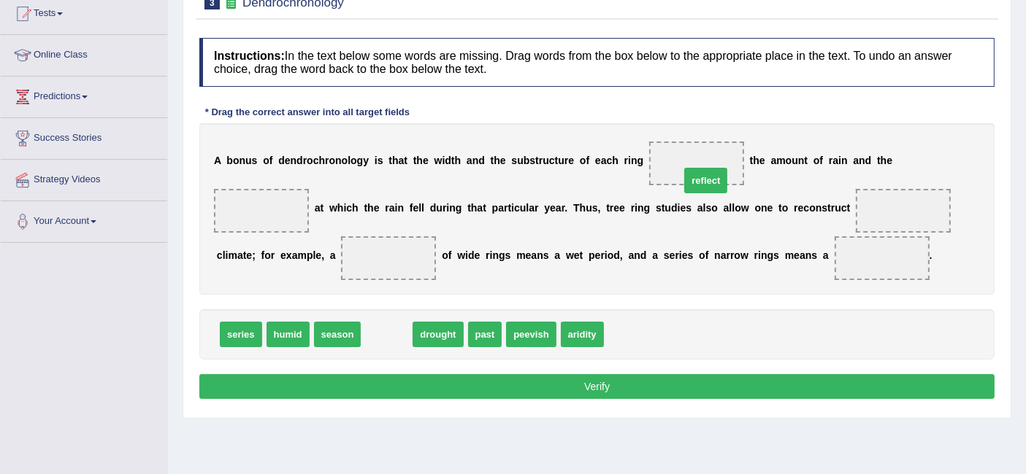
drag, startPoint x: 390, startPoint y: 334, endPoint x: 709, endPoint y: 180, distance: 354.2
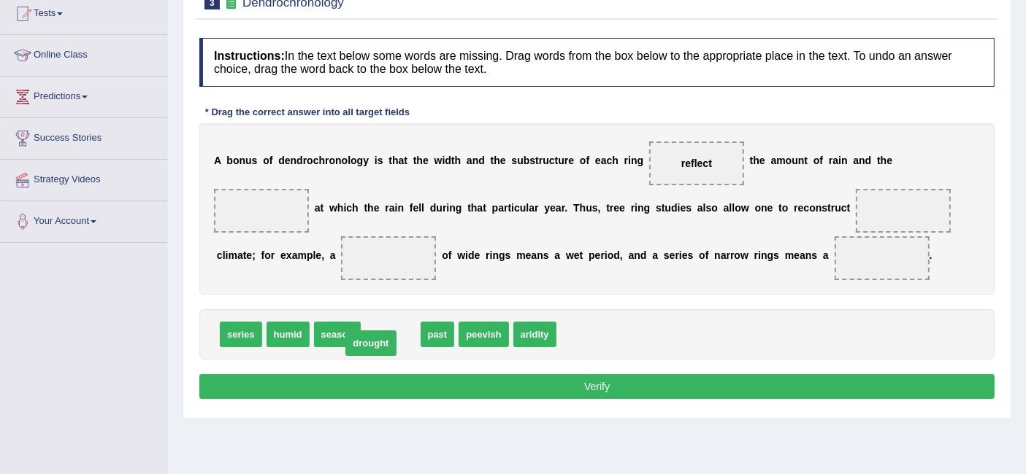
drag, startPoint x: 392, startPoint y: 332, endPoint x: 372, endPoint y: 341, distance: 21.6
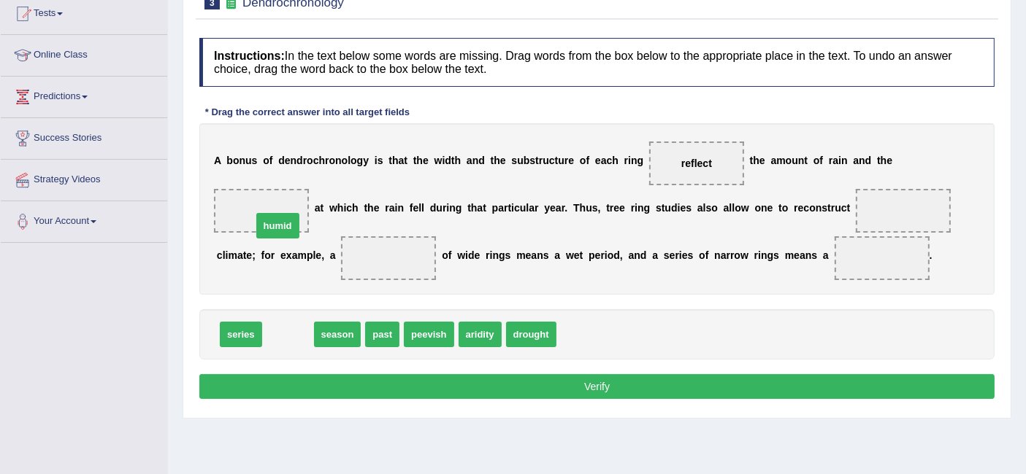
drag, startPoint x: 288, startPoint y: 337, endPoint x: 277, endPoint y: 228, distance: 109.2
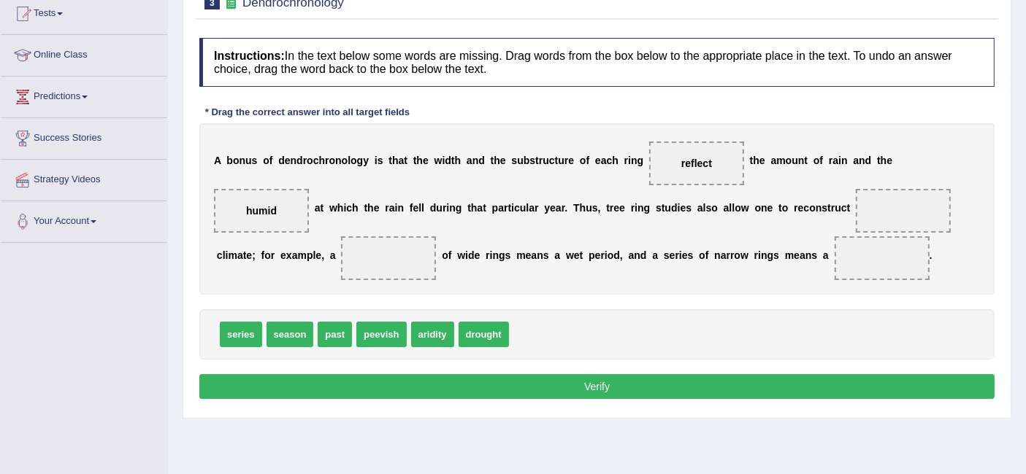
drag, startPoint x: 271, startPoint y: 247, endPoint x: 261, endPoint y: 255, distance: 13.0
click at [300, 311] on div "Instructions: In the text below some words are missing. Drag words from the box…" at bounding box center [597, 221] width 802 height 380
drag, startPoint x: 255, startPoint y: 202, endPoint x: 350, endPoint y: 286, distance: 127.2
click at [350, 293] on div "Instructions: In the text below some words are missing. Drag words from the box…" at bounding box center [597, 221] width 802 height 380
drag, startPoint x: 285, startPoint y: 338, endPoint x: 266, endPoint y: 219, distance: 120.4
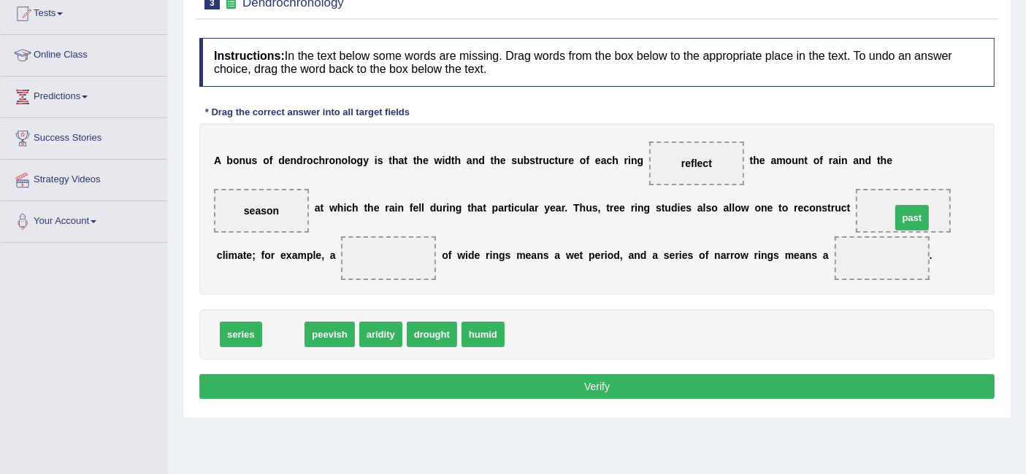
drag, startPoint x: 287, startPoint y: 332, endPoint x: 915, endPoint y: 215, distance: 639.2
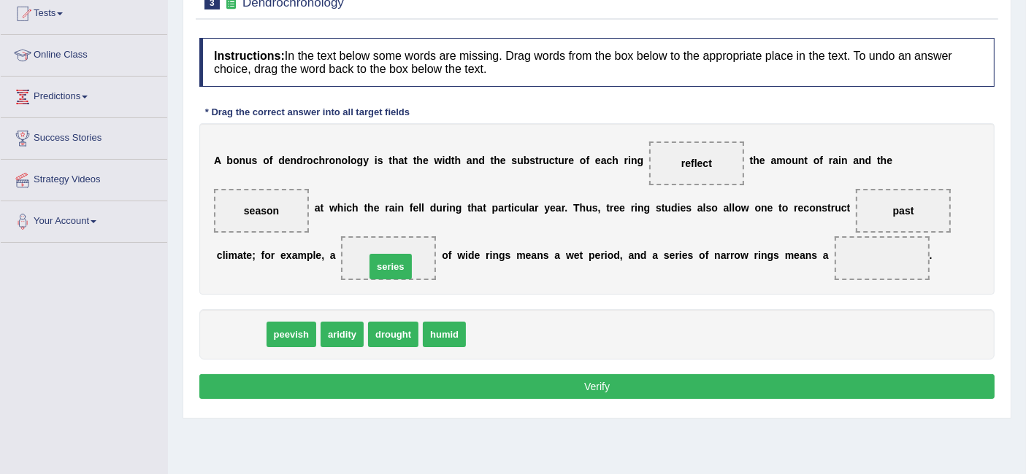
drag, startPoint x: 250, startPoint y: 337, endPoint x: 399, endPoint y: 269, distance: 164.0
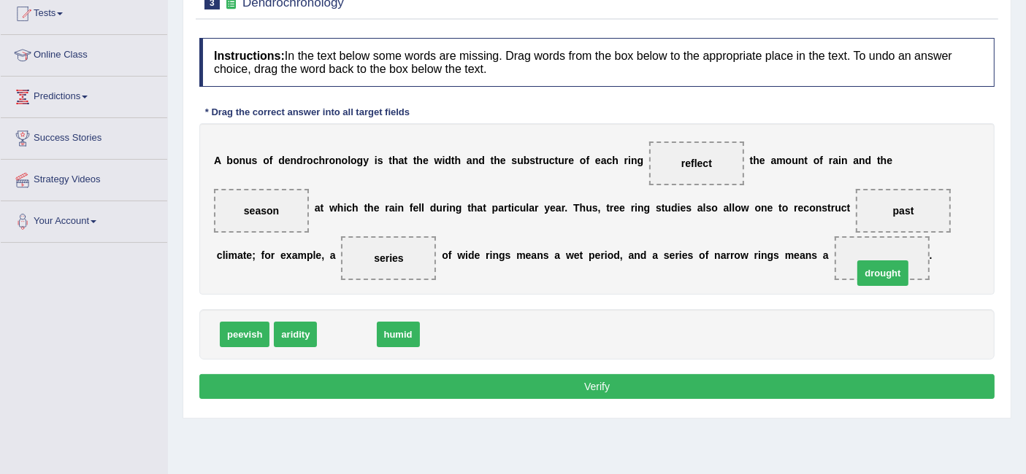
drag, startPoint x: 350, startPoint y: 339, endPoint x: 887, endPoint y: 274, distance: 540.4
click at [626, 385] on button "Verify" at bounding box center [596, 386] width 795 height 25
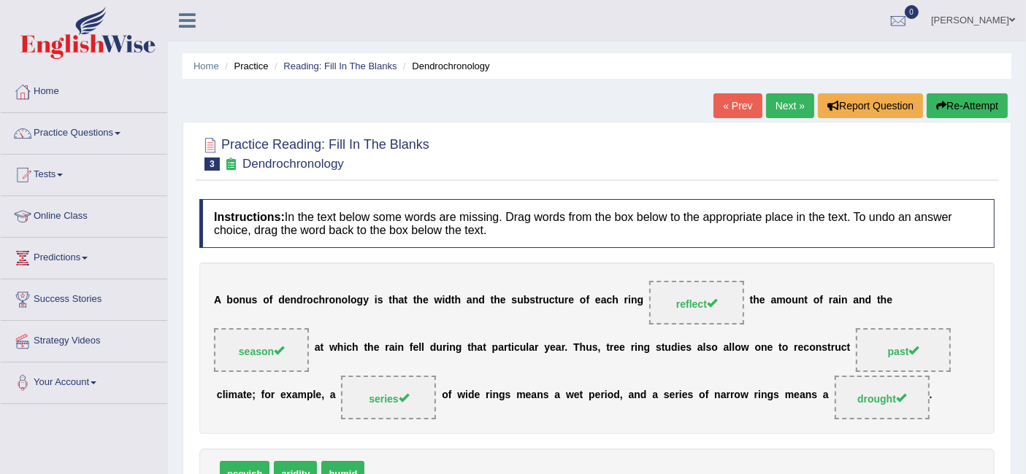
scroll to position [0, 0]
click at [792, 96] on link "Next »" at bounding box center [790, 106] width 48 height 25
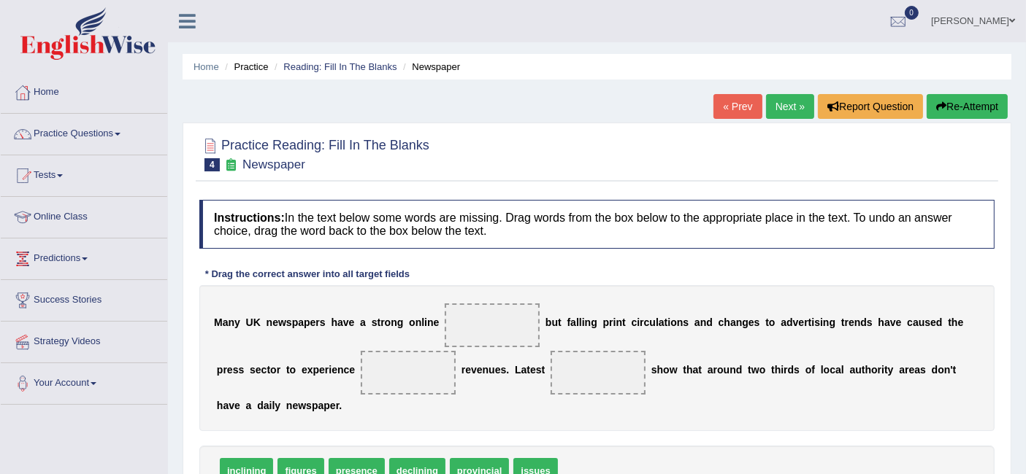
scroll to position [81, 0]
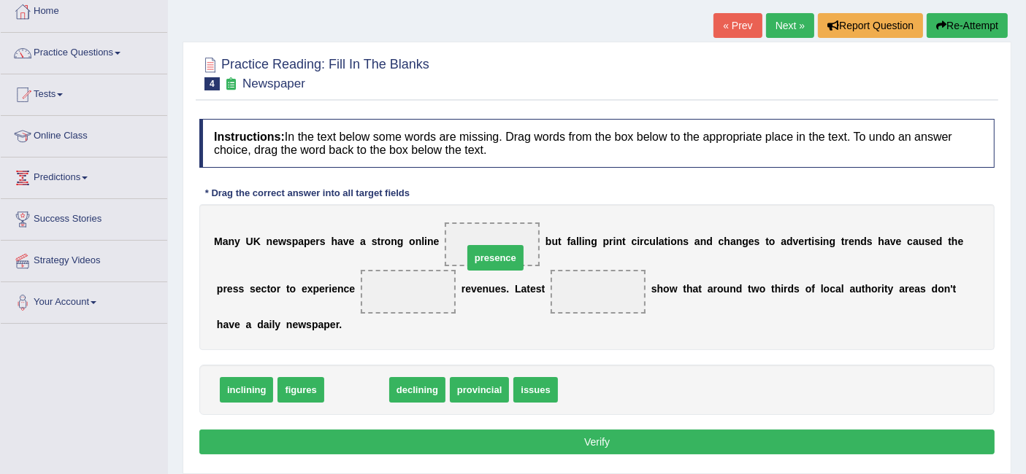
drag, startPoint x: 342, startPoint y: 388, endPoint x: 481, endPoint y: 256, distance: 191.5
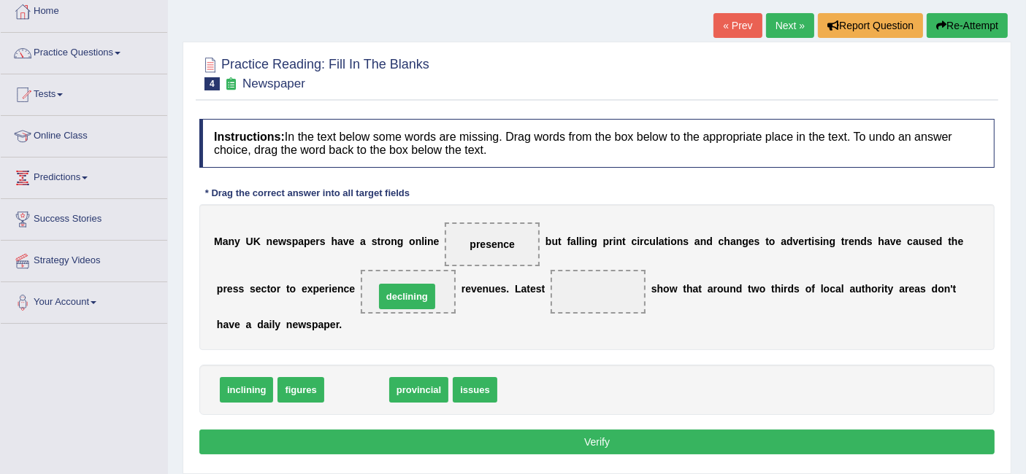
drag, startPoint x: 360, startPoint y: 393, endPoint x: 410, endPoint y: 300, distance: 106.1
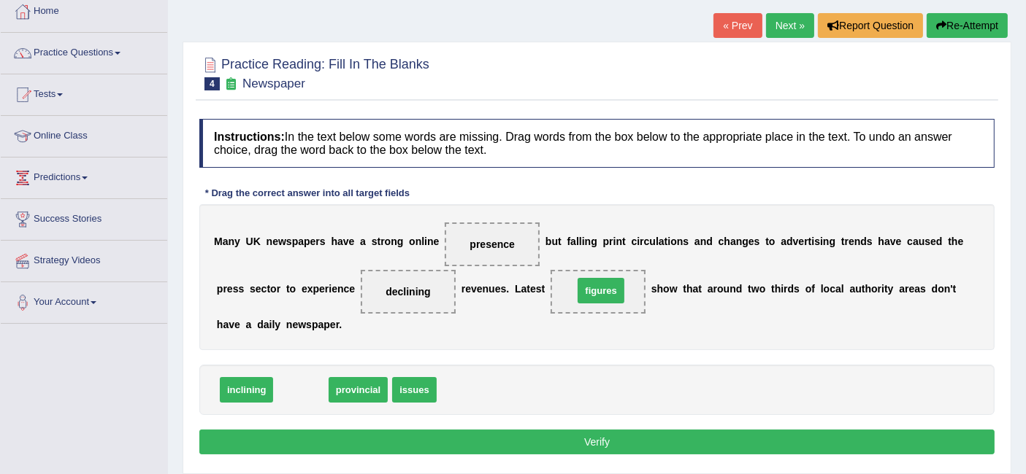
drag, startPoint x: 293, startPoint y: 391, endPoint x: 593, endPoint y: 291, distance: 316.2
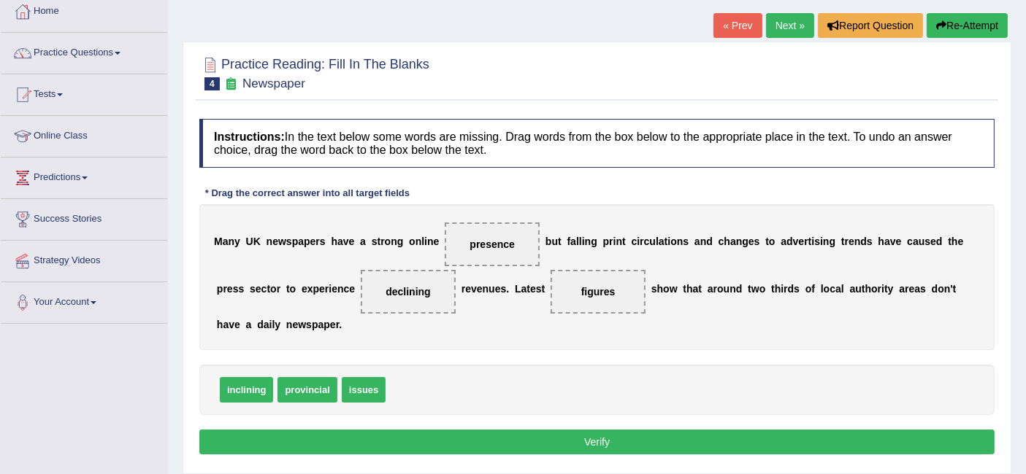
click at [534, 442] on button "Verify" at bounding box center [596, 442] width 795 height 25
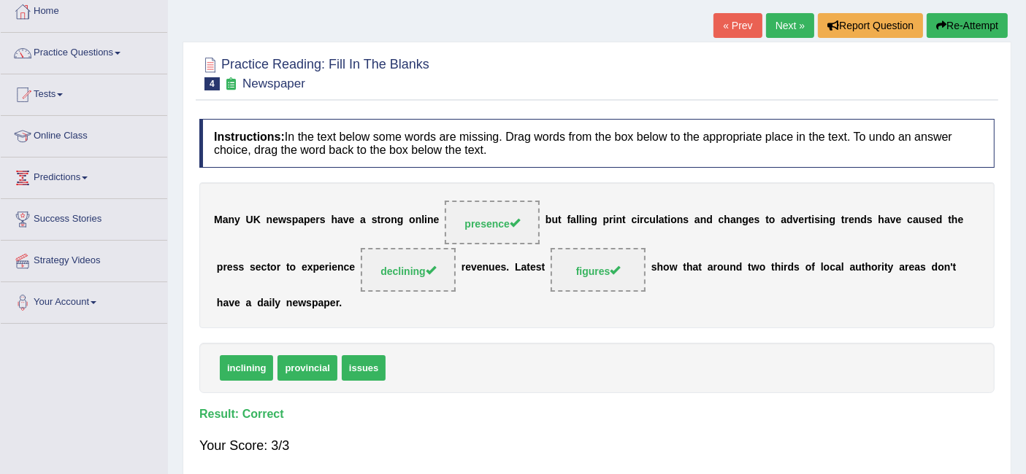
click at [776, 26] on link "Next »" at bounding box center [790, 25] width 48 height 25
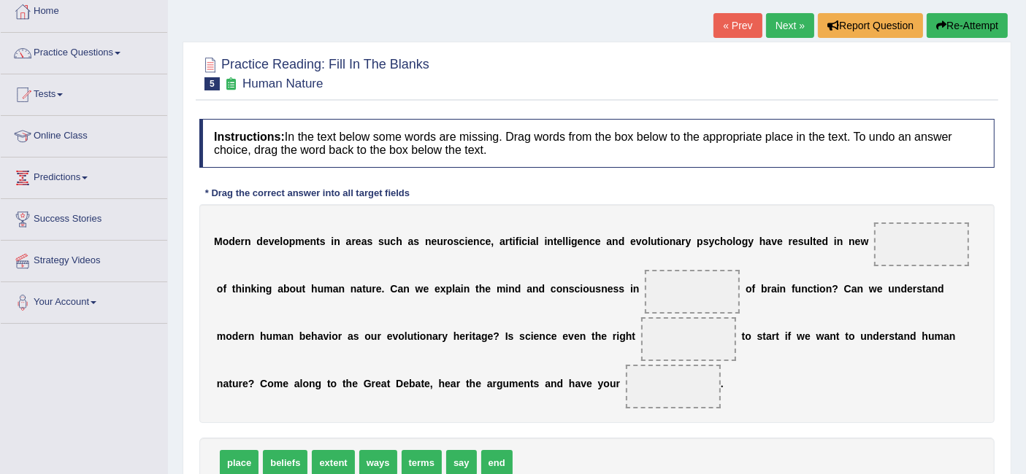
scroll to position [162, 0]
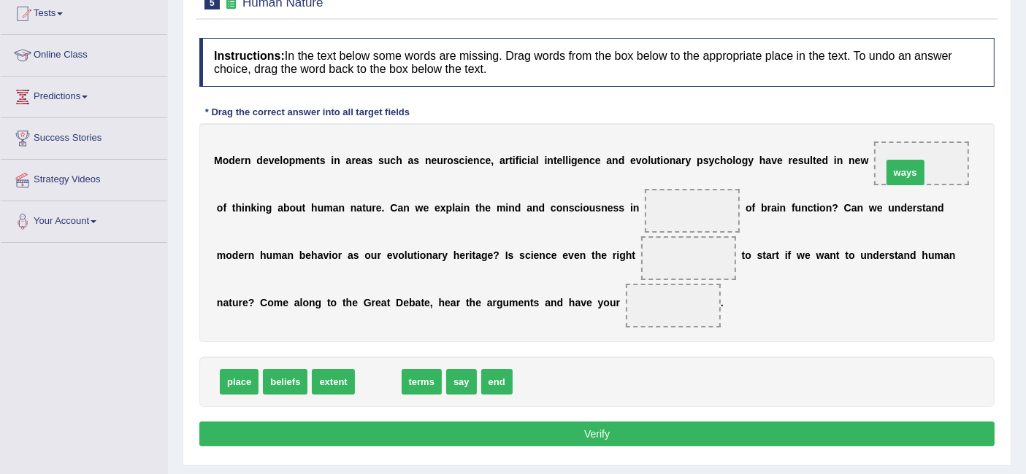
drag, startPoint x: 378, startPoint y: 385, endPoint x: 905, endPoint y: 173, distance: 568.2
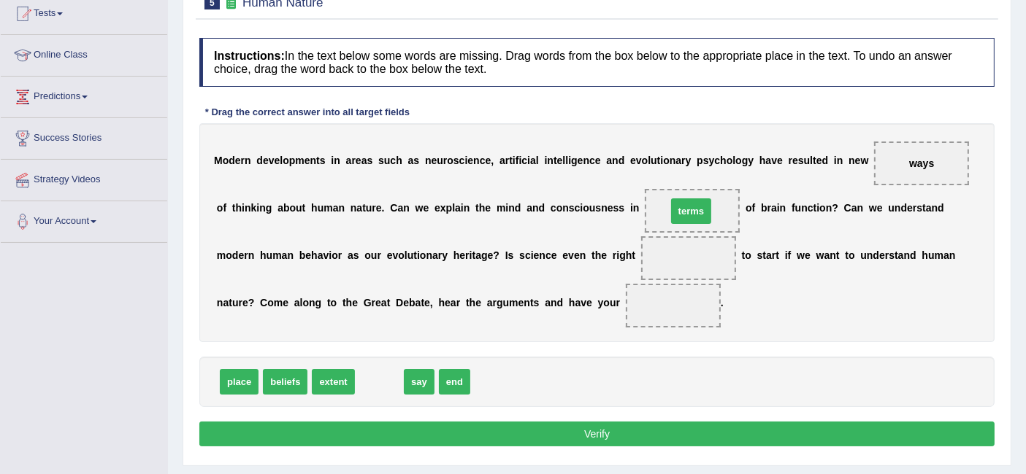
drag, startPoint x: 377, startPoint y: 385, endPoint x: 688, endPoint y: 214, distance: 355.4
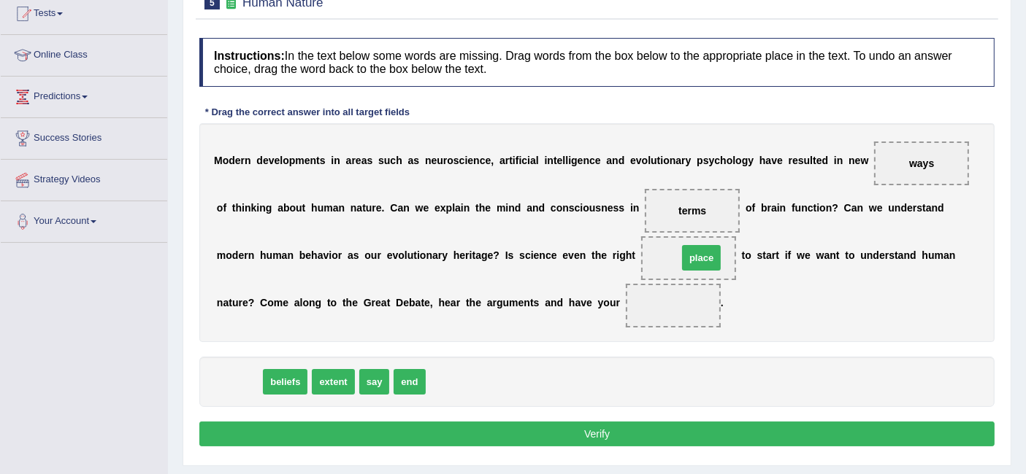
drag, startPoint x: 257, startPoint y: 376, endPoint x: 719, endPoint y: 251, distance: 478.6
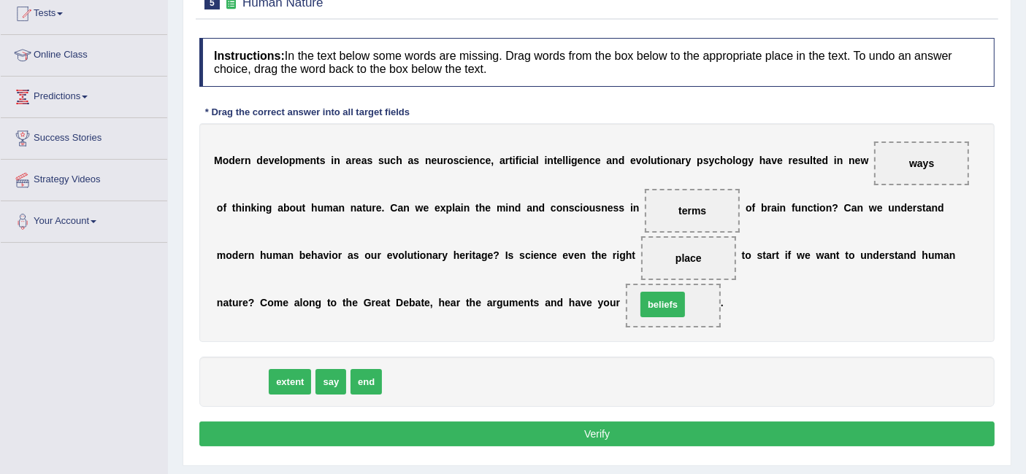
drag, startPoint x: 256, startPoint y: 379, endPoint x: 677, endPoint y: 301, distance: 427.5
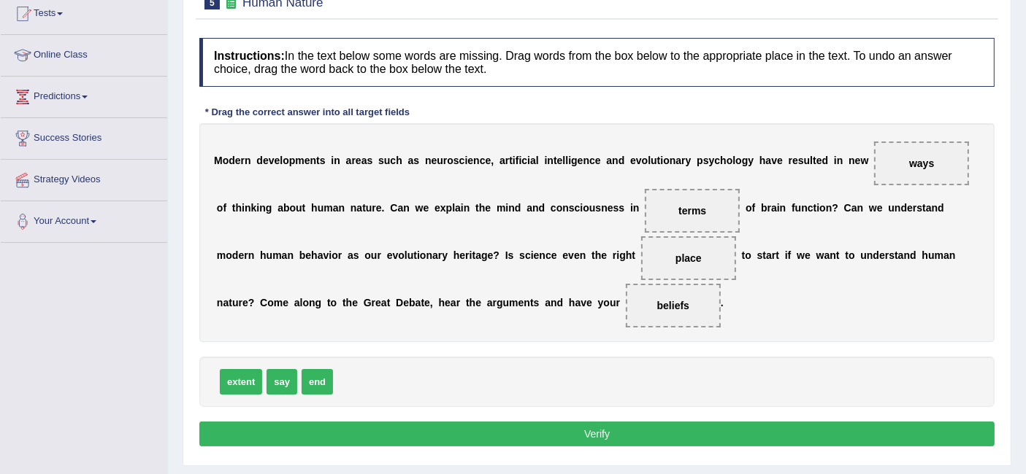
click at [554, 424] on button "Verify" at bounding box center [596, 434] width 795 height 25
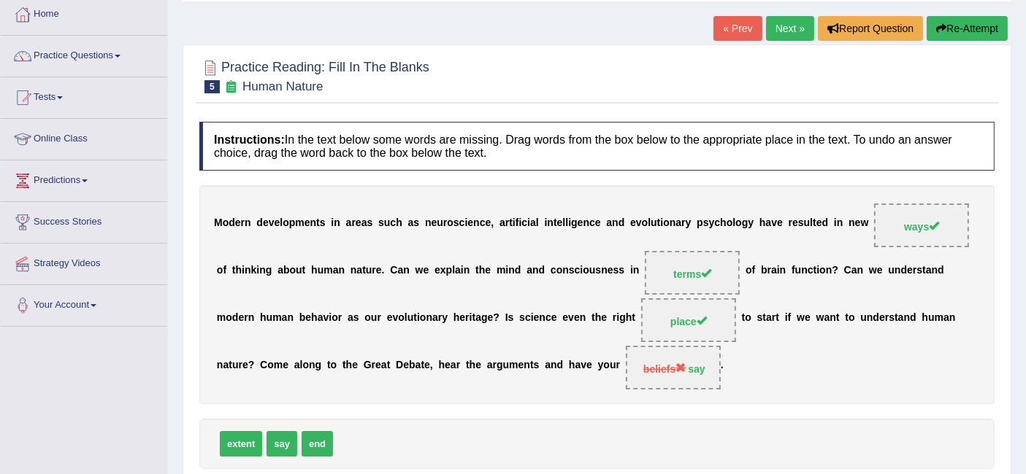
scroll to position [0, 0]
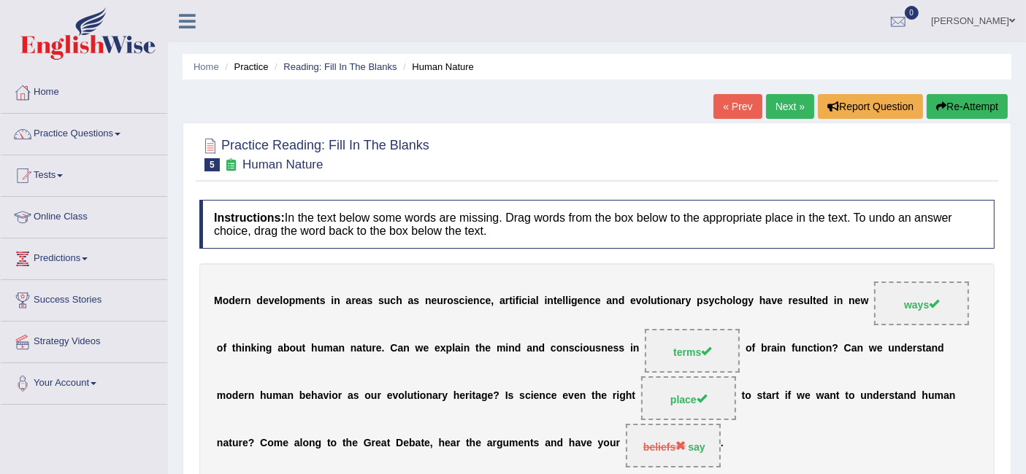
click at [899, 21] on div at bounding box center [898, 22] width 22 height 22
click at [917, 177] on div "Practice Reading: Fill In The Blanks 5 Human Nature" at bounding box center [597, 156] width 802 height 51
